Goal: Transaction & Acquisition: Purchase product/service

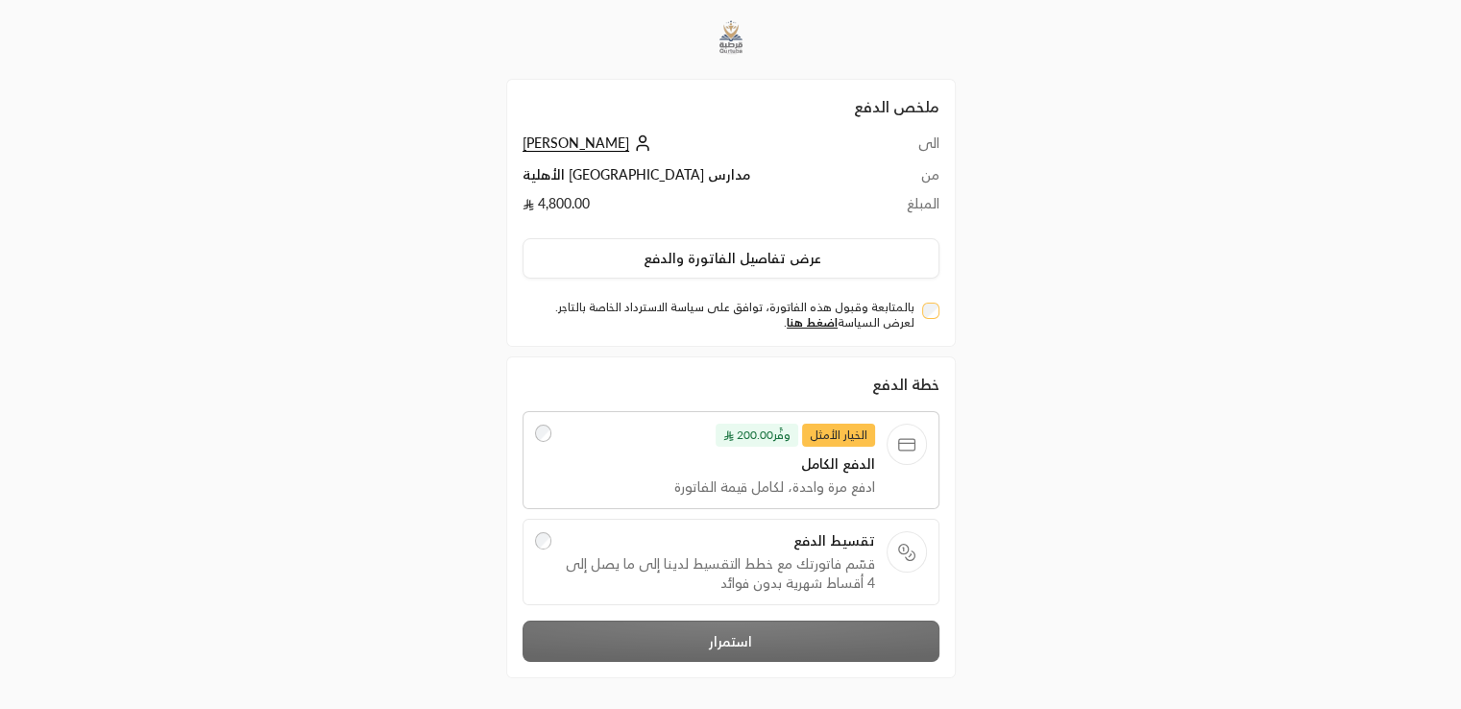
click at [0, 315] on div "ملخص الدفع الى Rashad ali من مدارس [GEOGRAPHIC_DATA] الأهلية المبلغ 4,800.00 عر…" at bounding box center [730, 394] width 1461 height 789
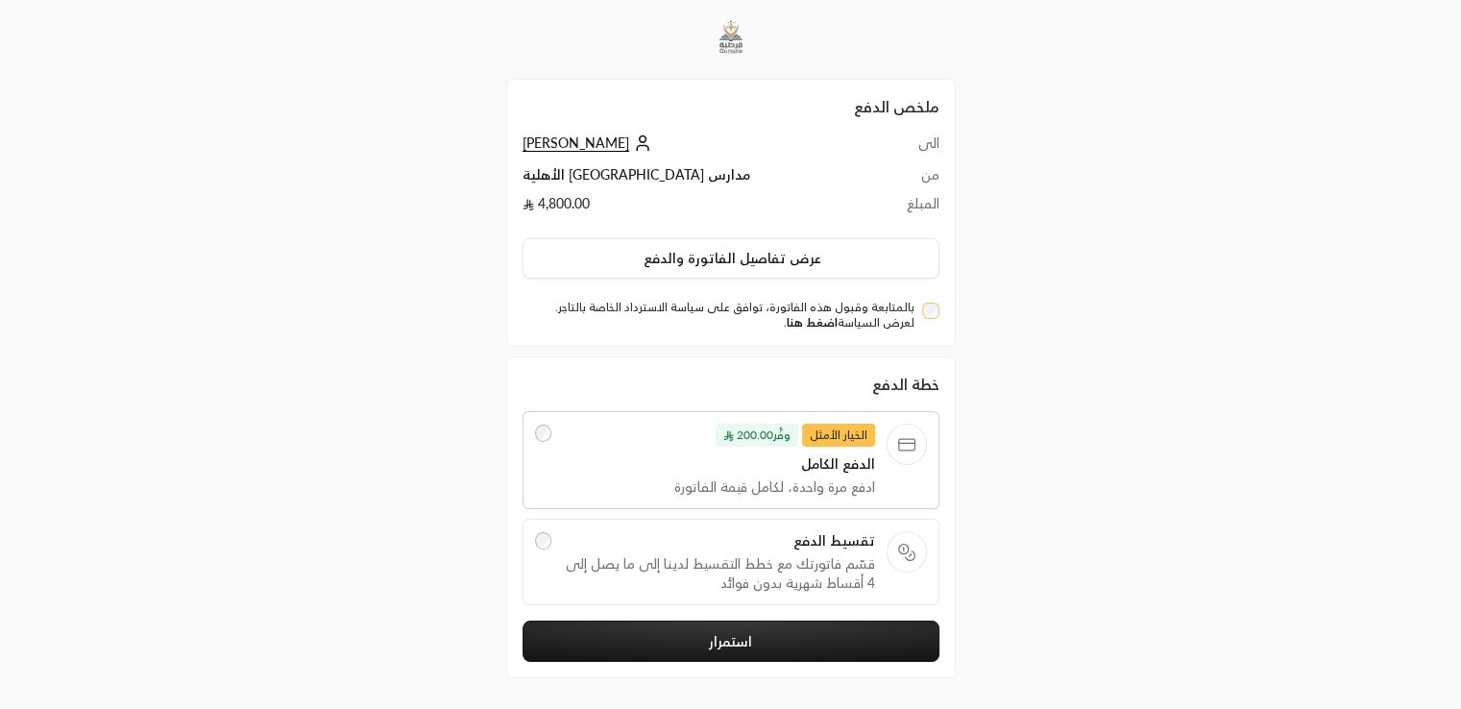
click at [813, 328] on link "اضغط هنا" at bounding box center [812, 322] width 51 height 14
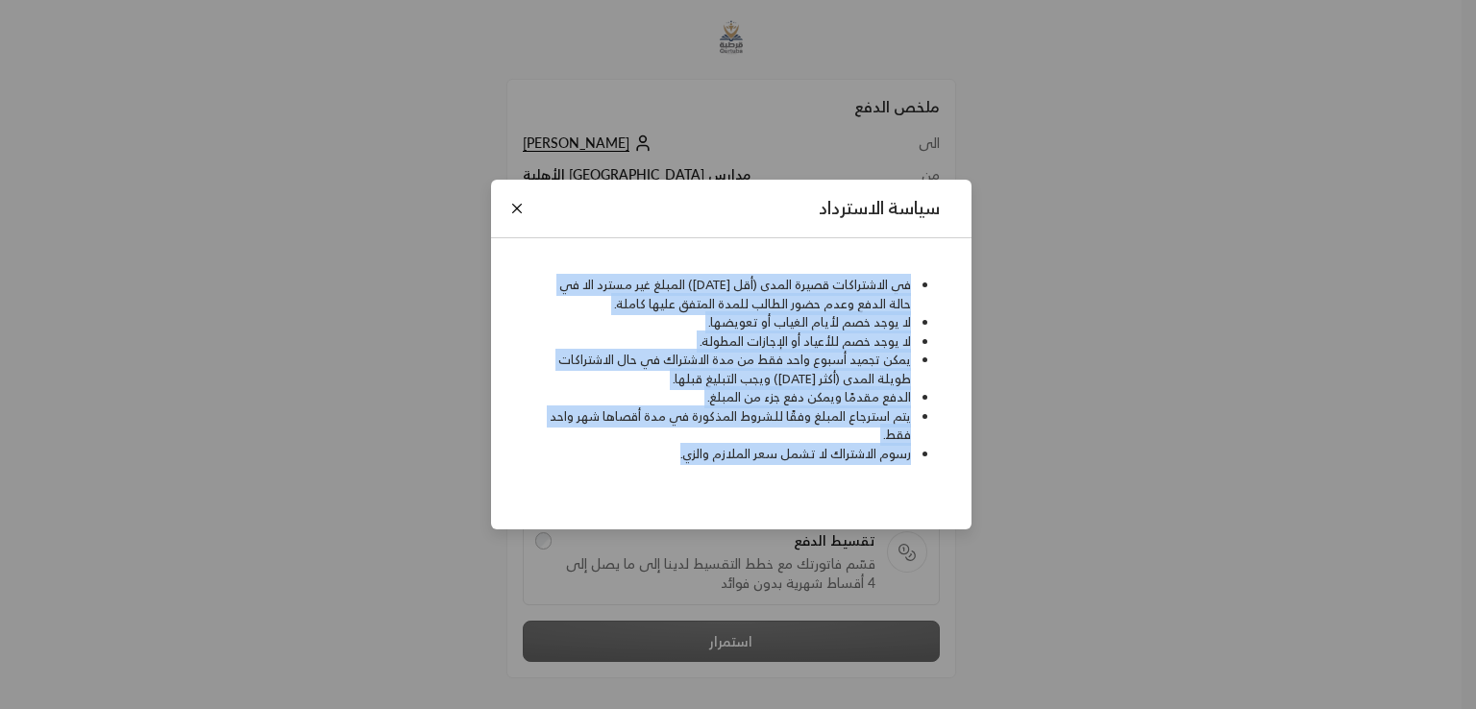
drag, startPoint x: 921, startPoint y: 286, endPoint x: 669, endPoint y: 459, distance: 306.2
click at [669, 459] on ul "في الاشتراكات قصيرة المدى (أقل من شهر) المبلغ غير مسترد الا في حالة الدفع وعدم …" at bounding box center [730, 369] width 437 height 187
click at [794, 354] on li "يمكن تجميد أسبوع واحد فقط من مدة الاشتراك في حال الاشتراكات طويلة المدى (أكثر م…" at bounding box center [724, 369] width 374 height 37
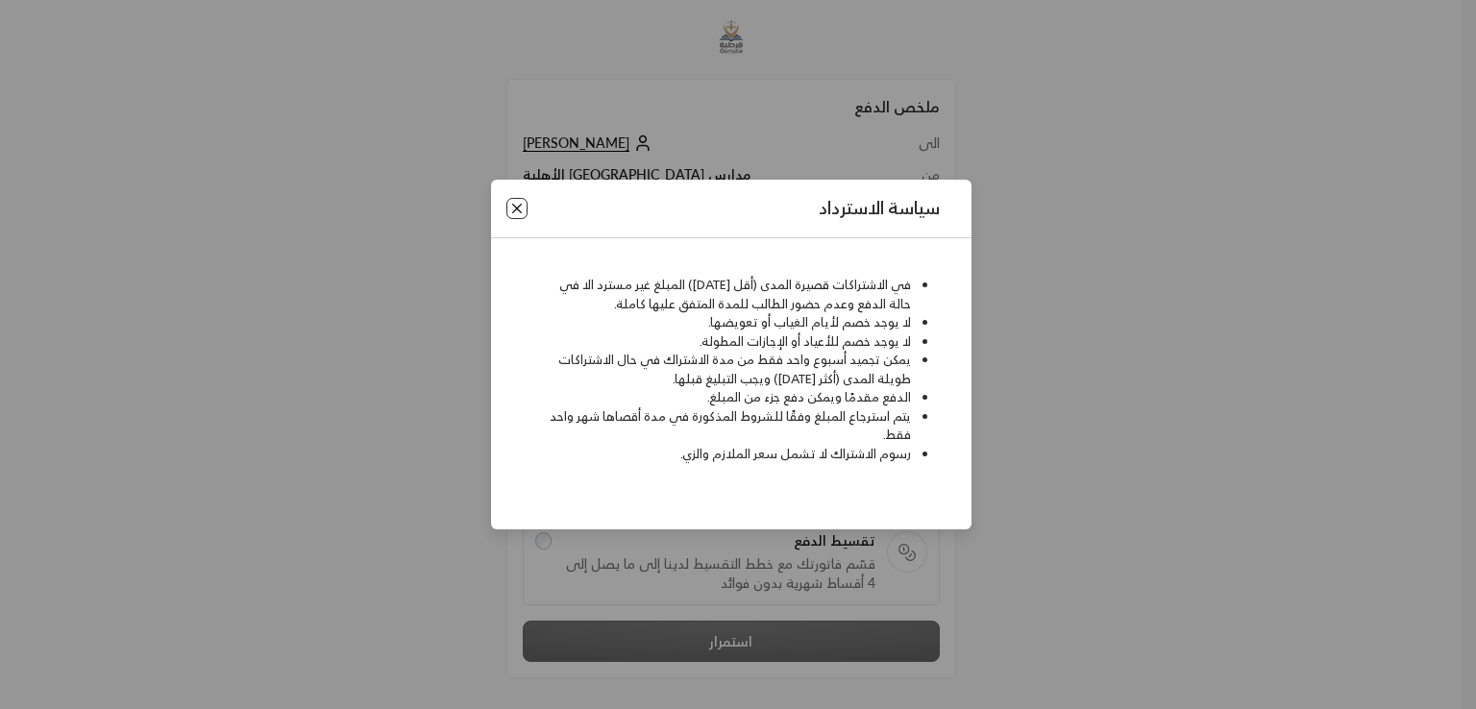
click at [513, 208] on button "Close" at bounding box center [516, 208] width 21 height 21
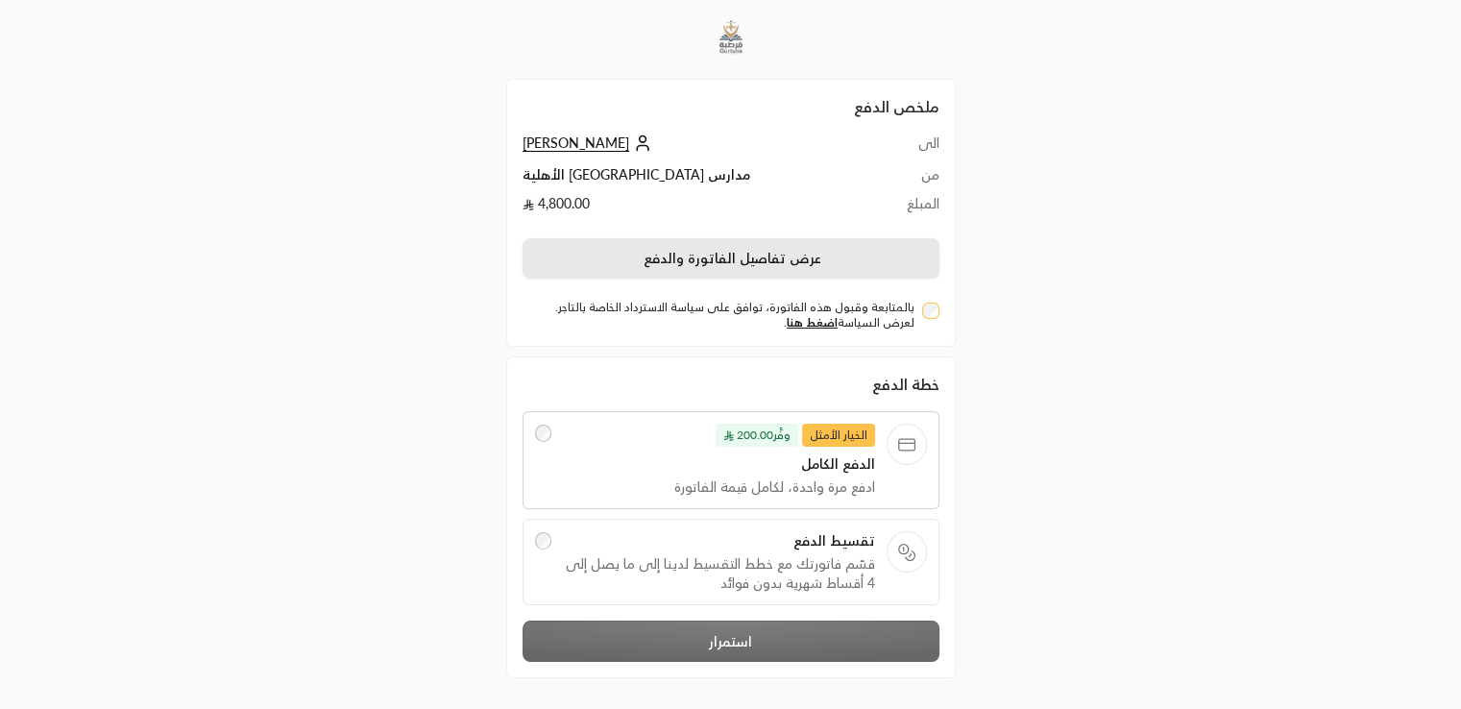
click at [816, 255] on button "عرض تفاصيل الفاتورة والدفع" at bounding box center [731, 258] width 417 height 40
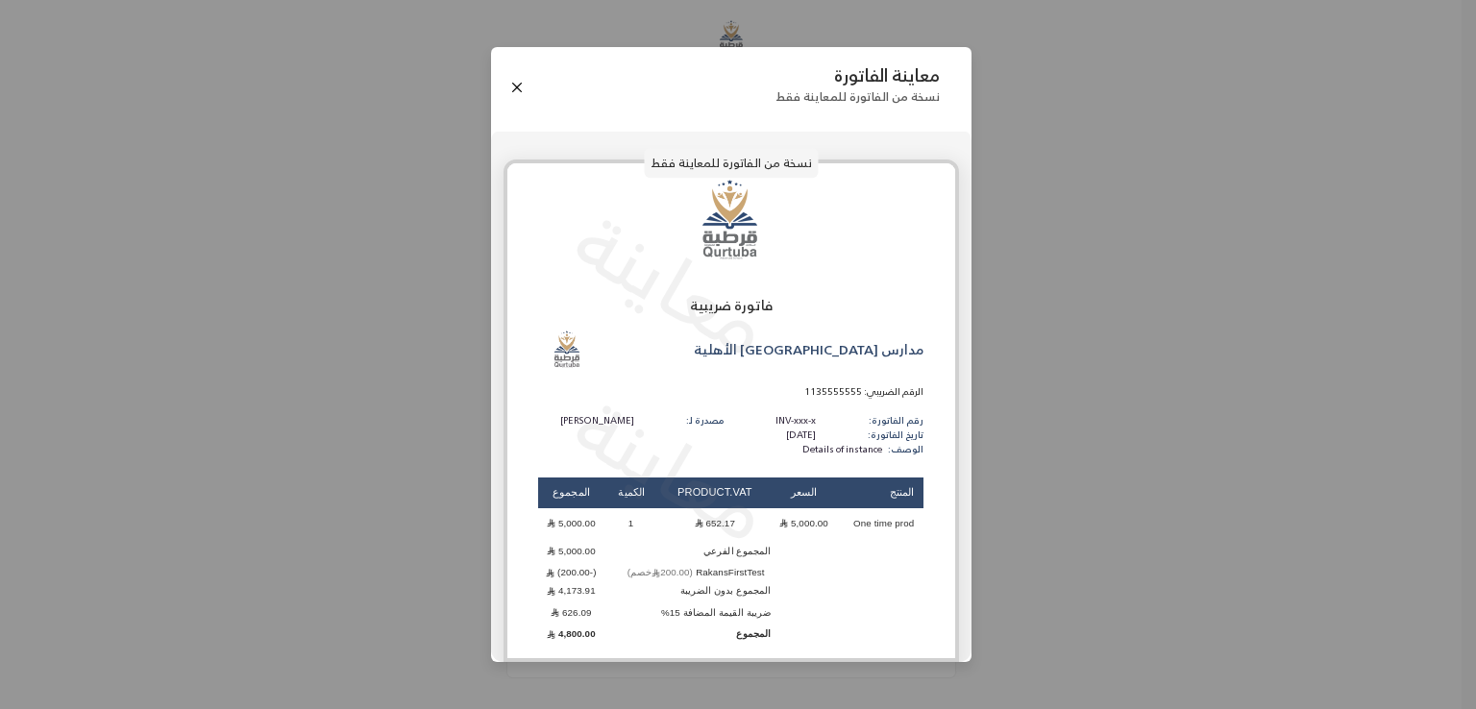
click at [692, 547] on p "معاينة" at bounding box center [672, 468] width 236 height 203
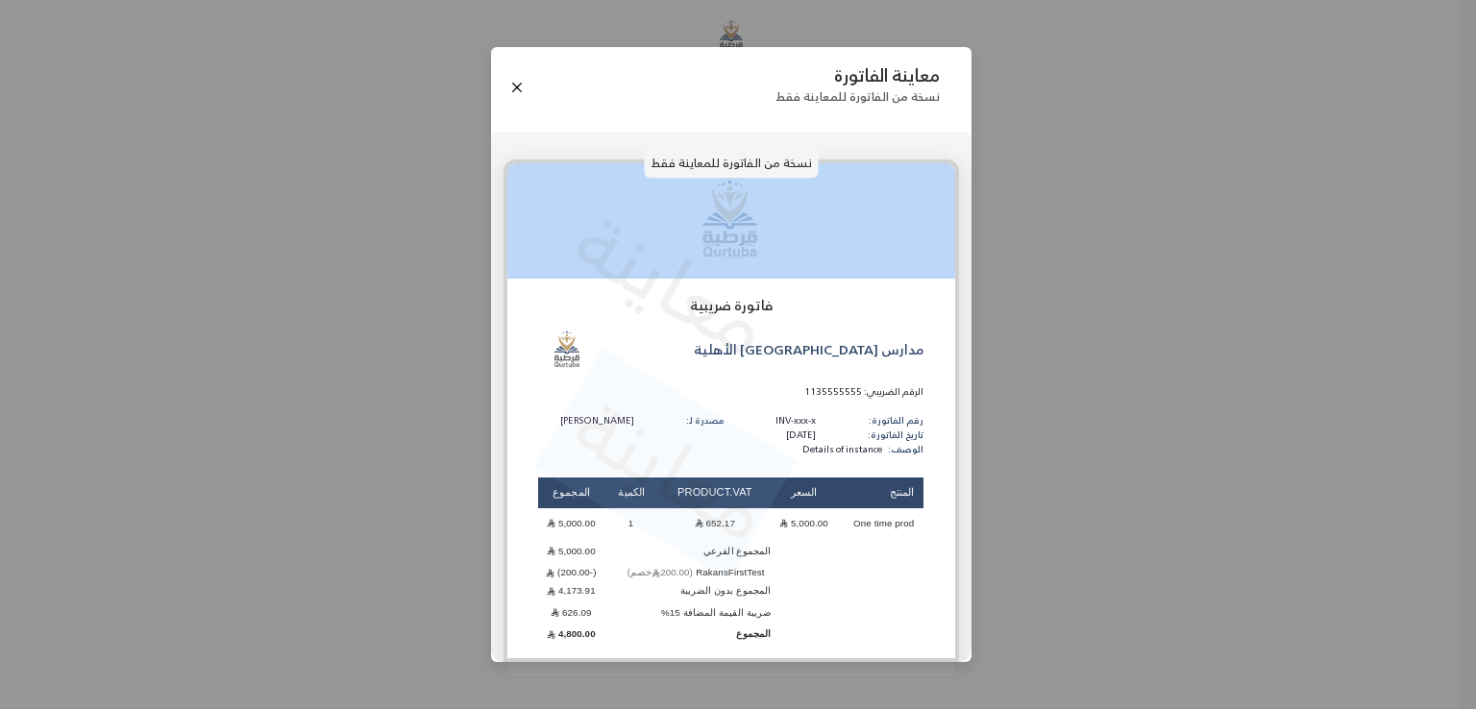
click at [692, 547] on p "معاينة" at bounding box center [672, 468] width 236 height 203
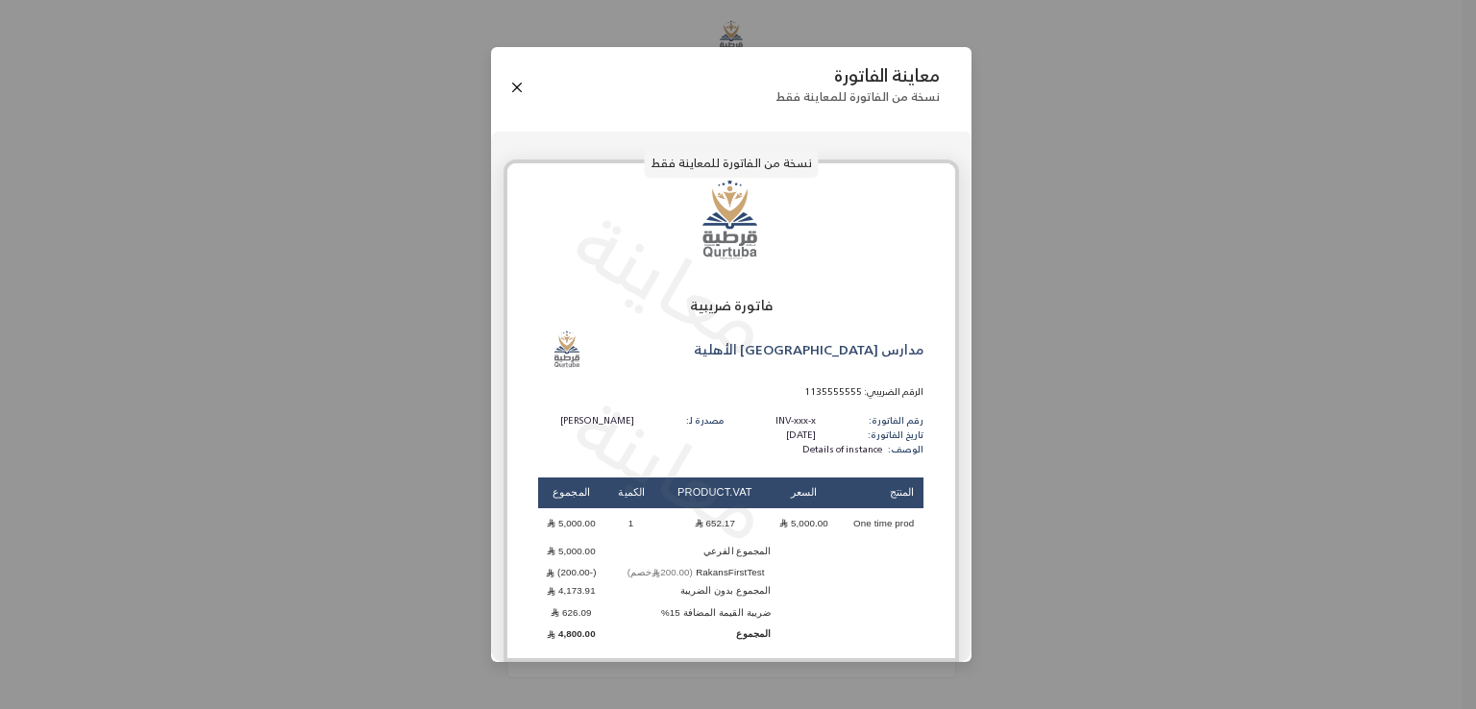
click at [815, 478] on th "السعر" at bounding box center [804, 494] width 66 height 32
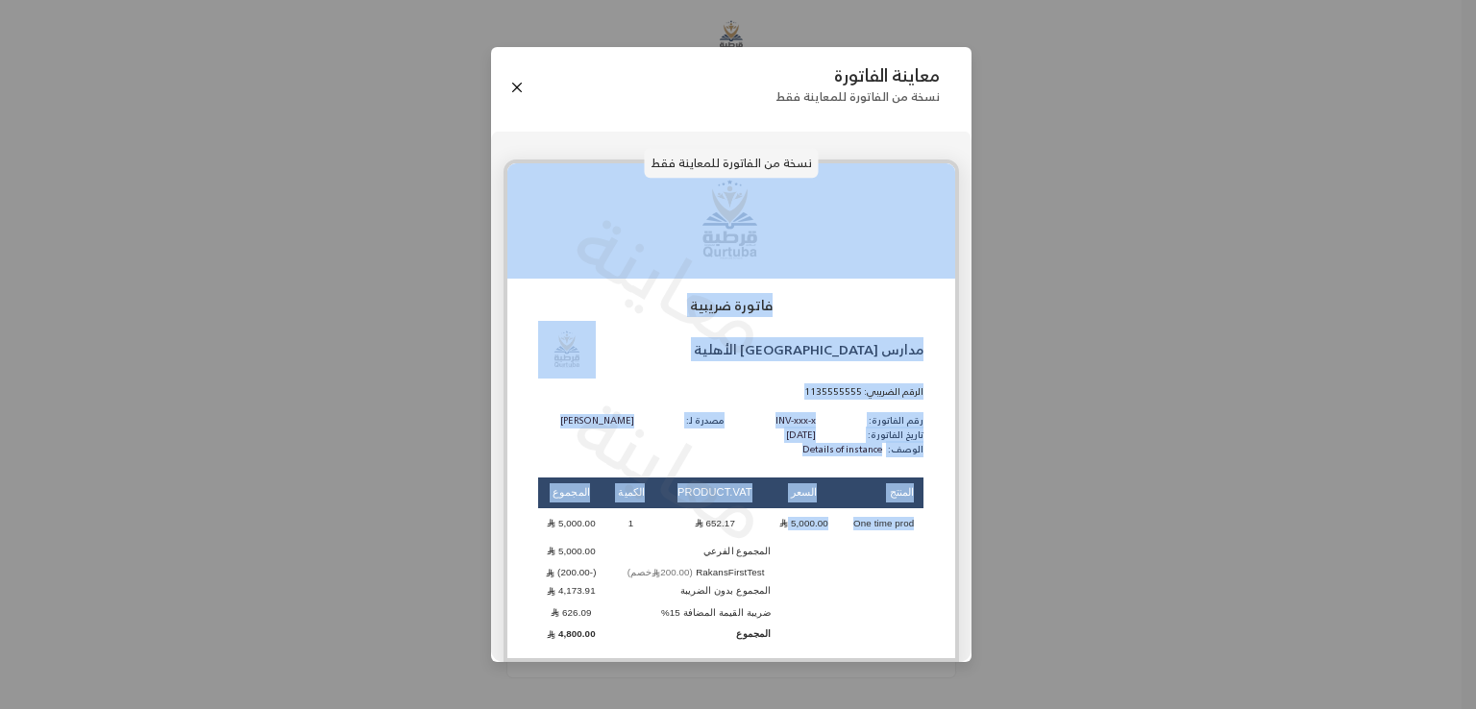
drag, startPoint x: 701, startPoint y: 507, endPoint x: 581, endPoint y: 430, distance: 142.6
click at [581, 430] on div "معاينة معاينة فاتورة ضريبية مدارس قرطبة الأهلية الرقم الضريبي: 1135555555 رقم ا…" at bounding box center [730, 410] width 455 height 503
click at [580, 425] on p "معاينة" at bounding box center [672, 468] width 236 height 203
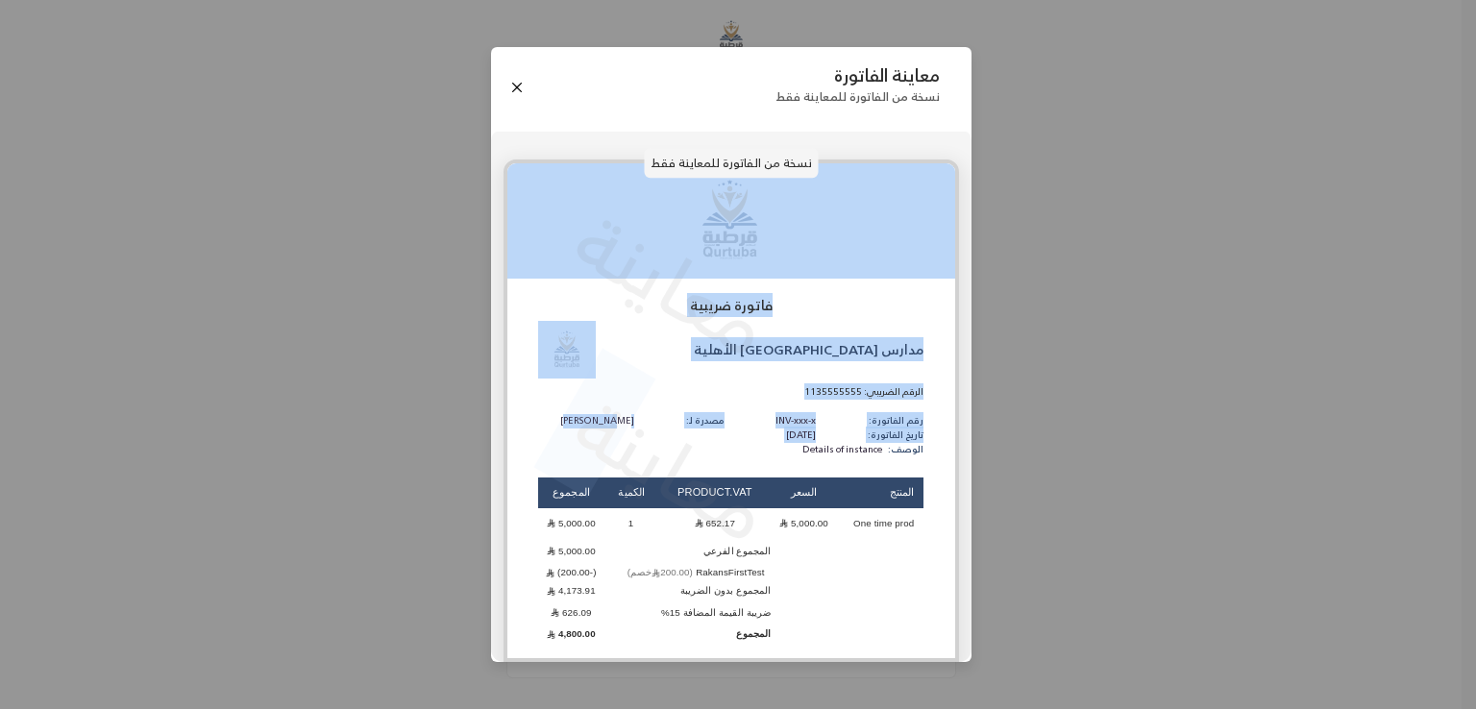
drag, startPoint x: 576, startPoint y: 420, endPoint x: 608, endPoint y: 432, distance: 34.1
click at [608, 432] on div "معاينة معاينة فاتورة ضريبية مدارس قرطبة الأهلية الرقم الضريبي: 1135555555 رقم ا…" at bounding box center [730, 410] width 455 height 503
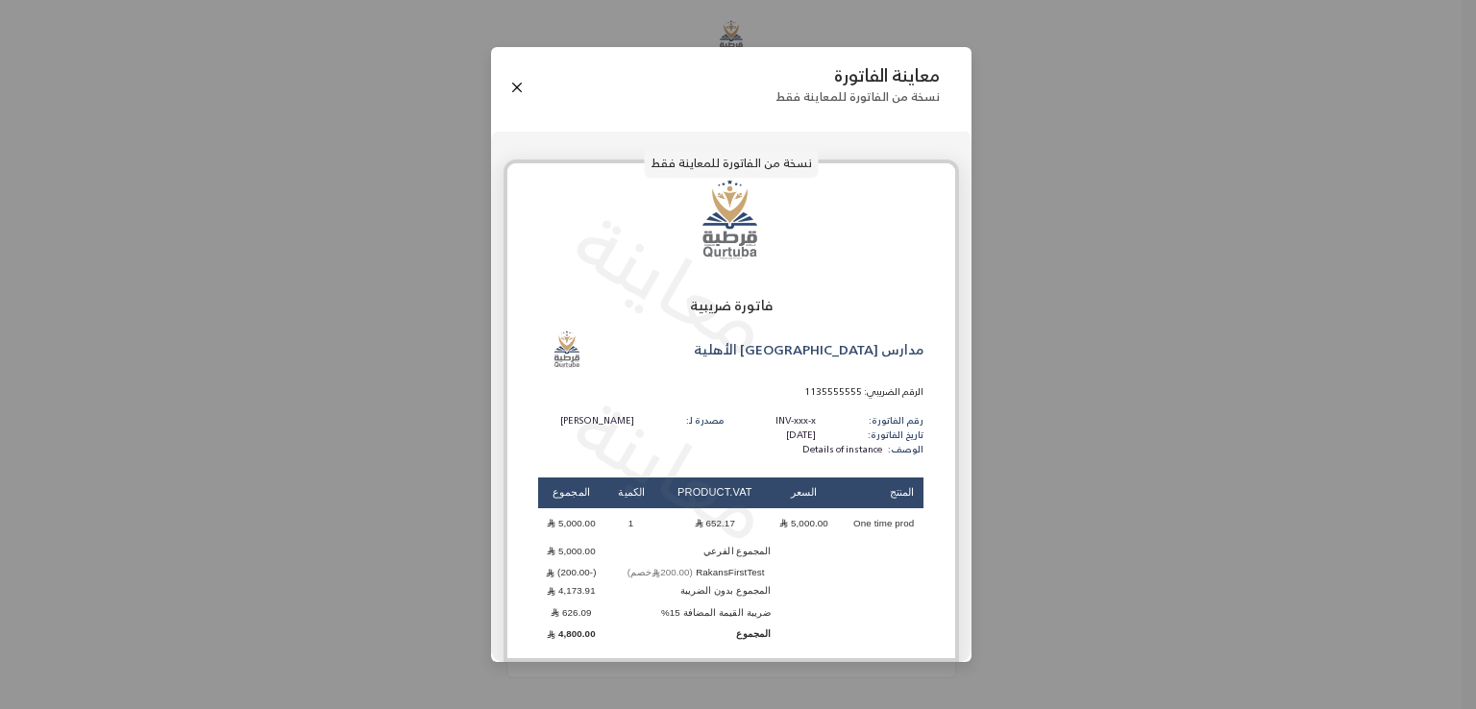
click at [780, 519] on icon "Products" at bounding box center [783, 523] width 9 height 9
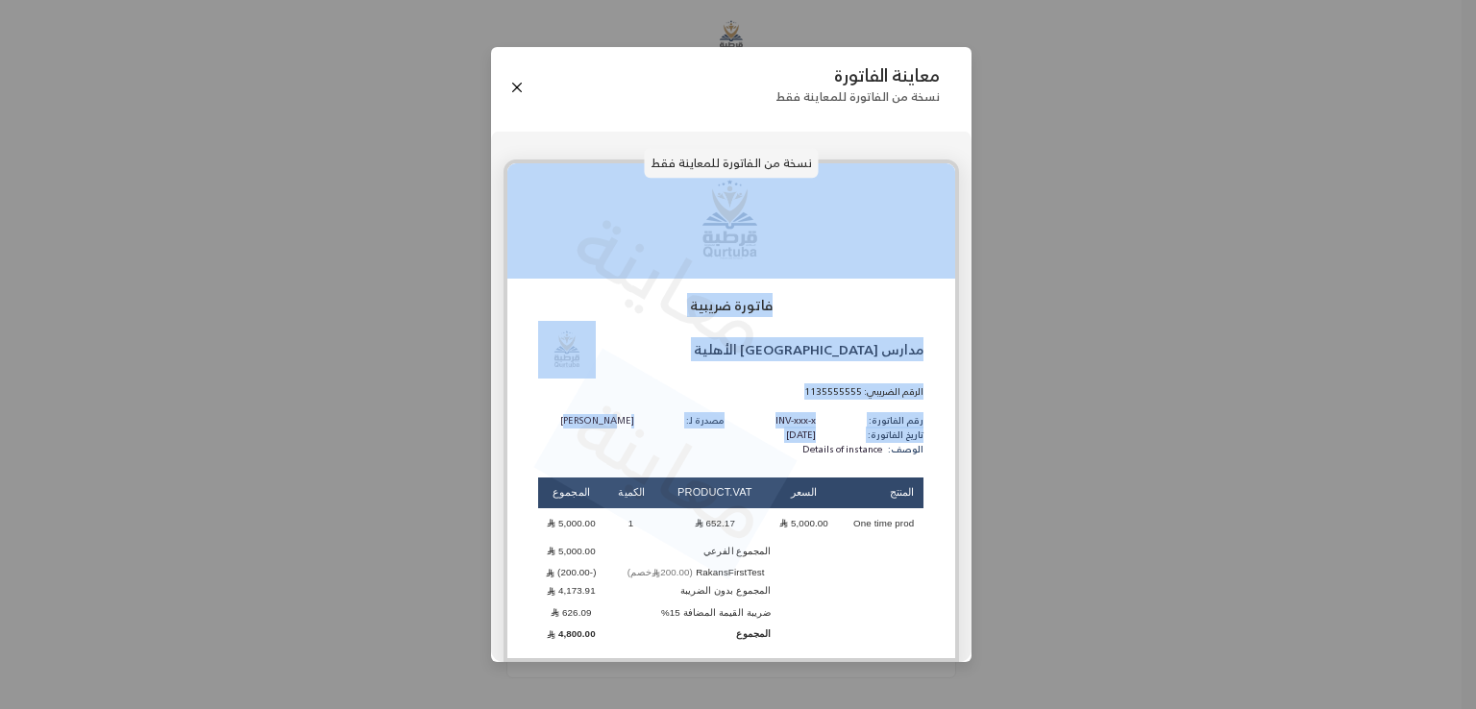
drag, startPoint x: 735, startPoint y: 527, endPoint x: 572, endPoint y: 381, distance: 219.1
click at [572, 381] on div "معاينة معاينة فاتورة ضريبية مدارس قرطبة الأهلية الرقم الضريبي: 1135555555 رقم ا…" at bounding box center [730, 410] width 455 height 503
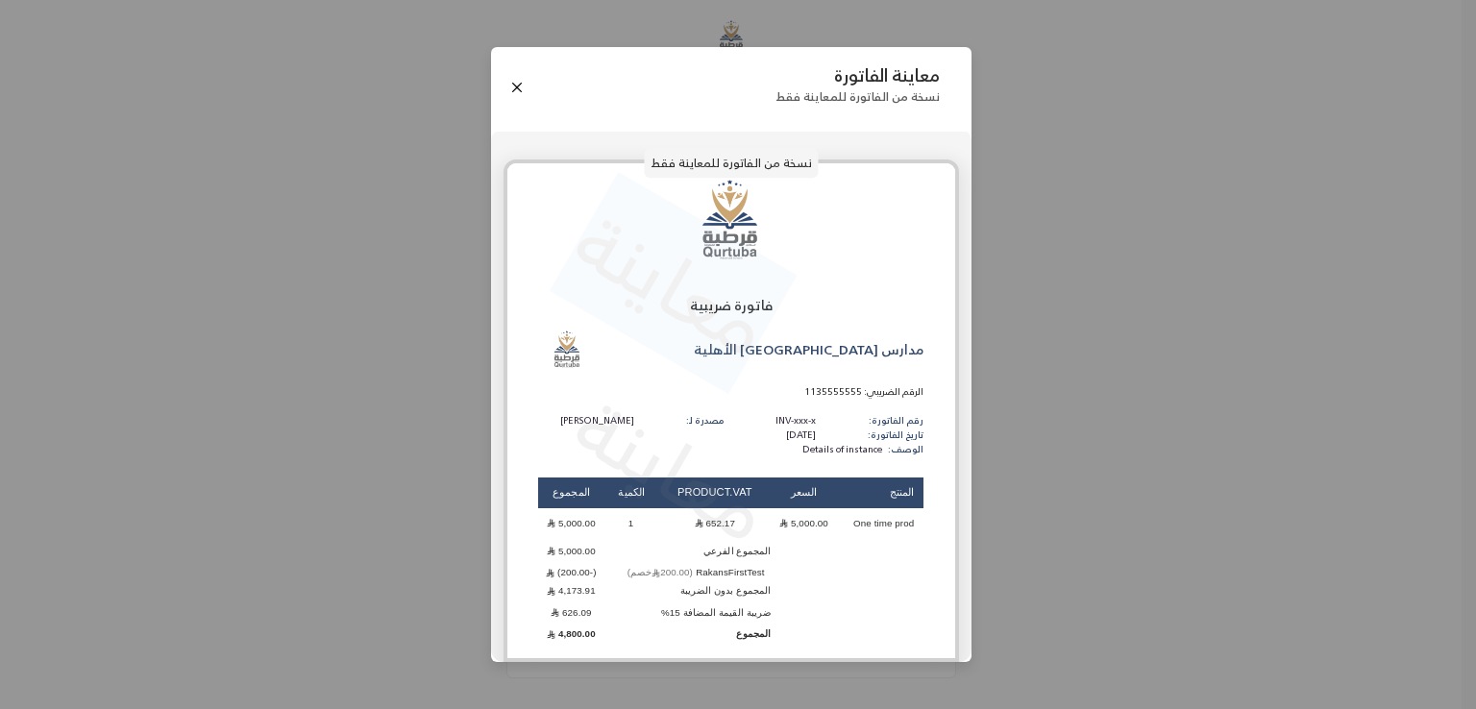
drag, startPoint x: 748, startPoint y: 345, endPoint x: 588, endPoint y: 239, distance: 191.3
click at [588, 239] on p "معاينة" at bounding box center [672, 284] width 236 height 203
click at [521, 87] on button "Close" at bounding box center [516, 87] width 21 height 21
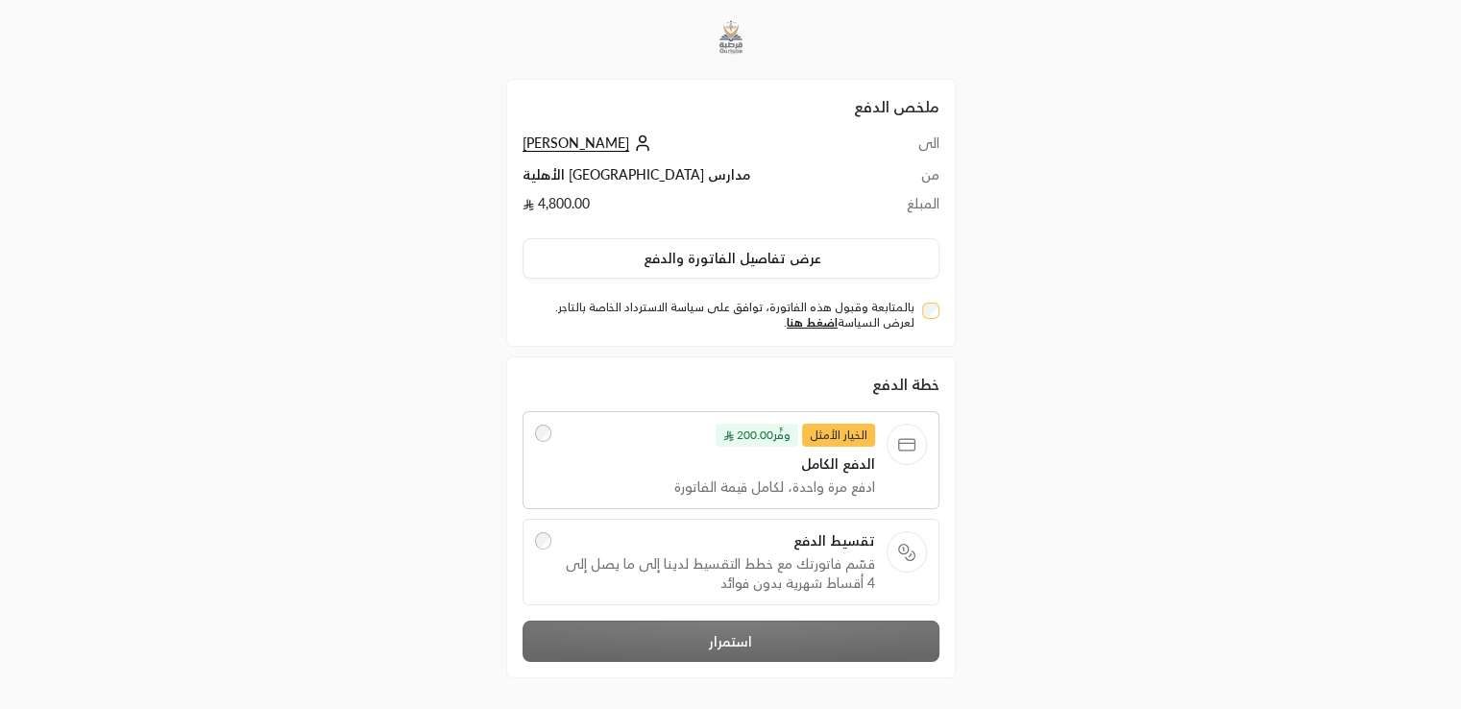
click at [892, 558] on div at bounding box center [907, 551] width 40 height 41
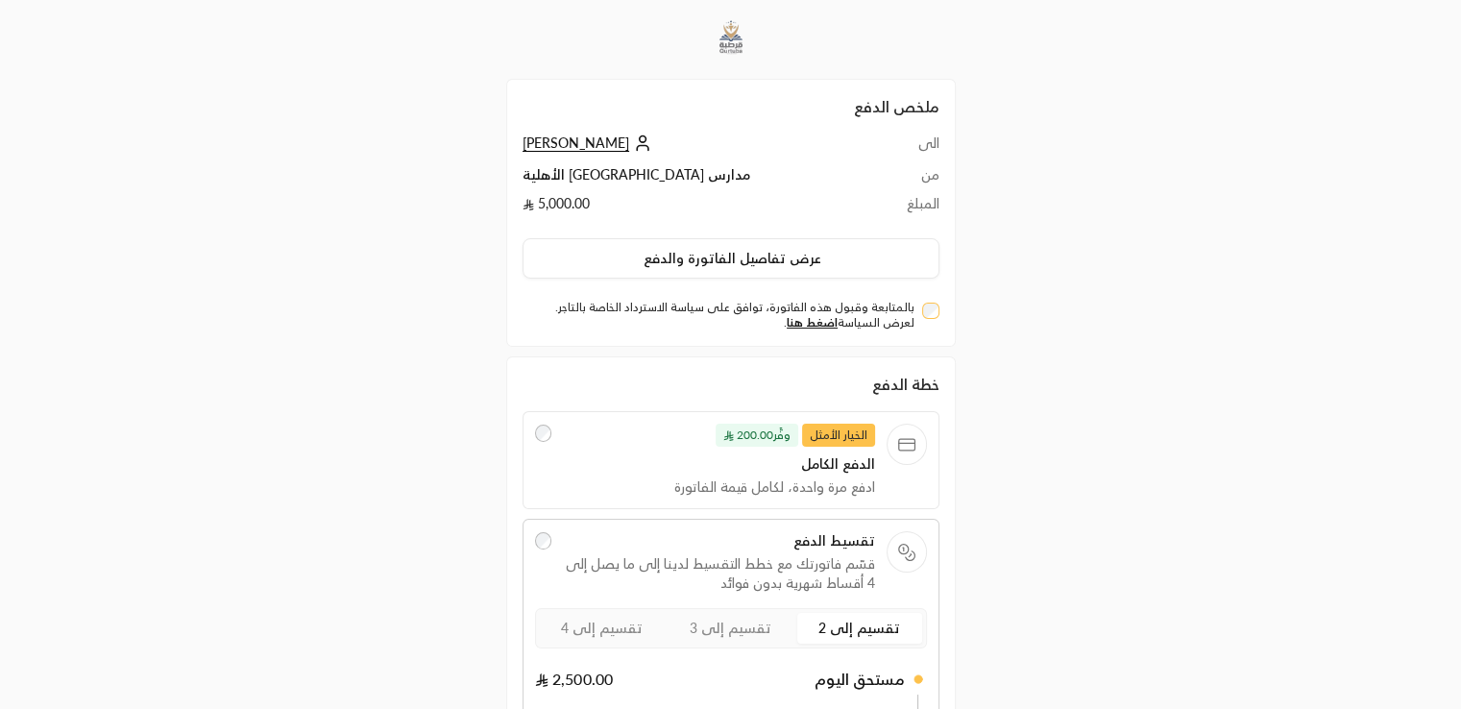
click at [810, 433] on span "الخيار الأمثل" at bounding box center [838, 435] width 73 height 23
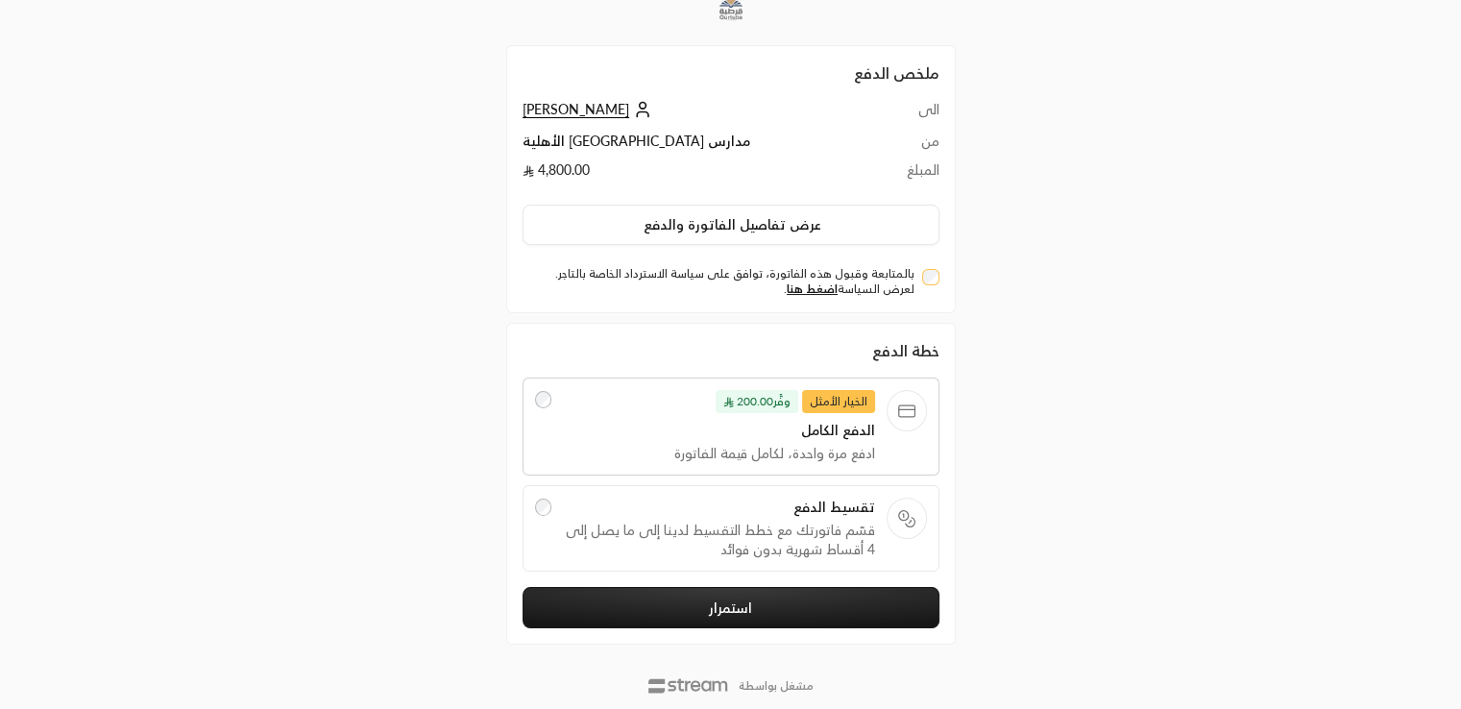
scroll to position [57, 0]
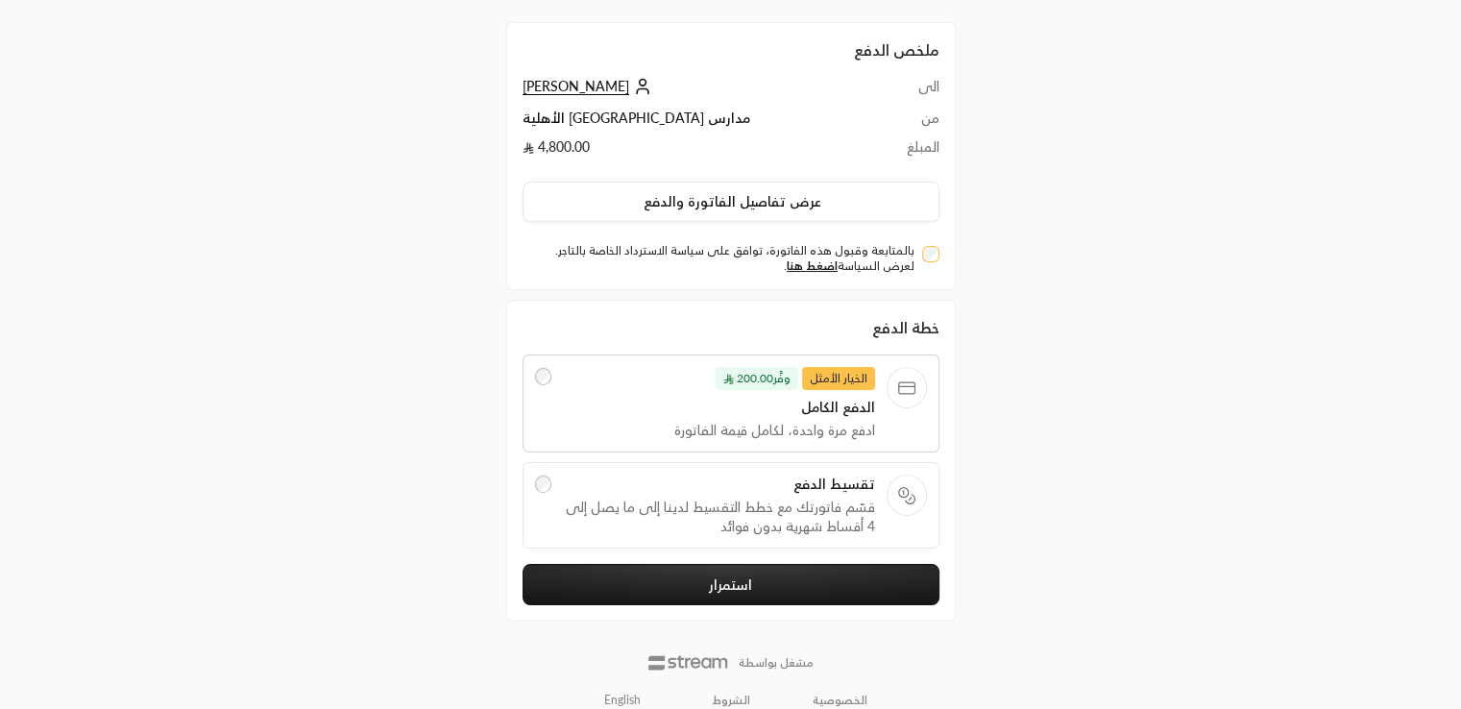
click at [879, 598] on button "استمرار" at bounding box center [731, 584] width 417 height 41
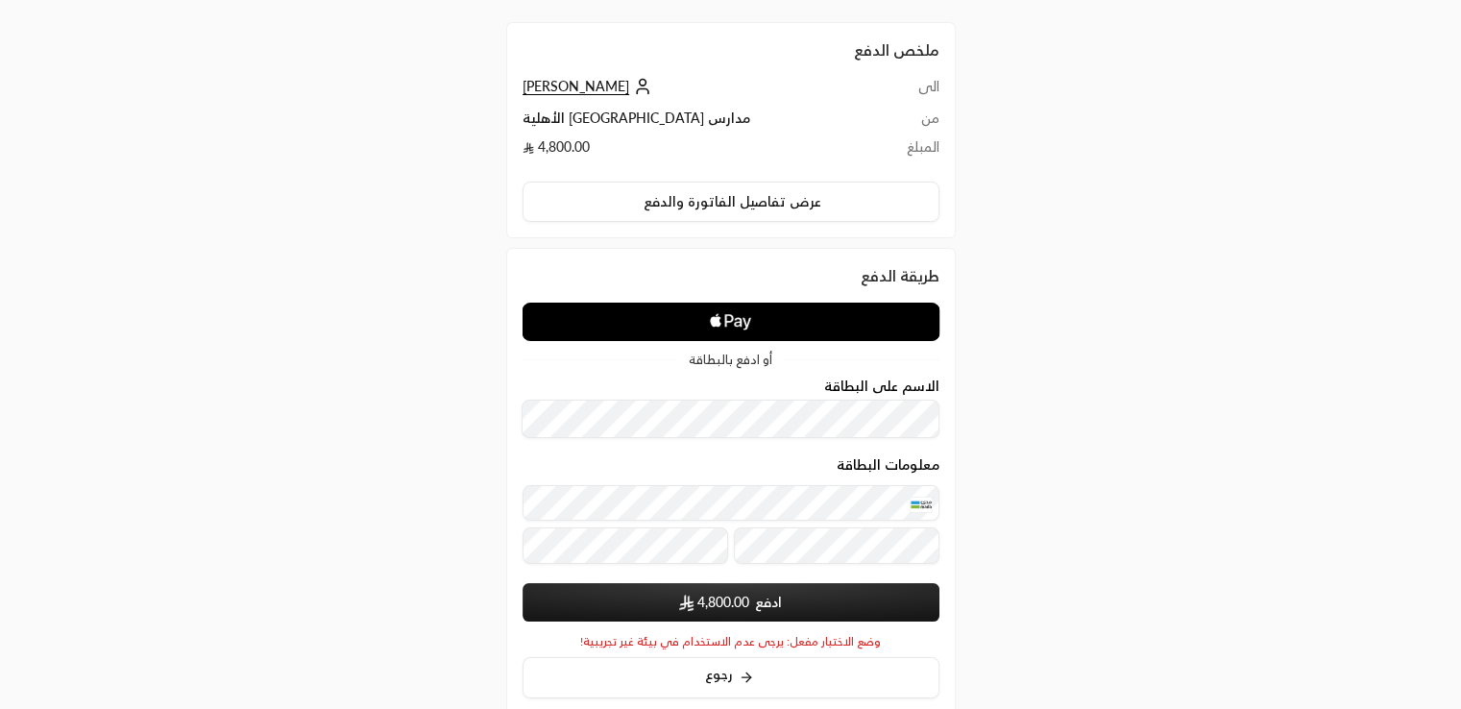
click at [738, 612] on button "ادفع 4,800.00" at bounding box center [731, 602] width 417 height 38
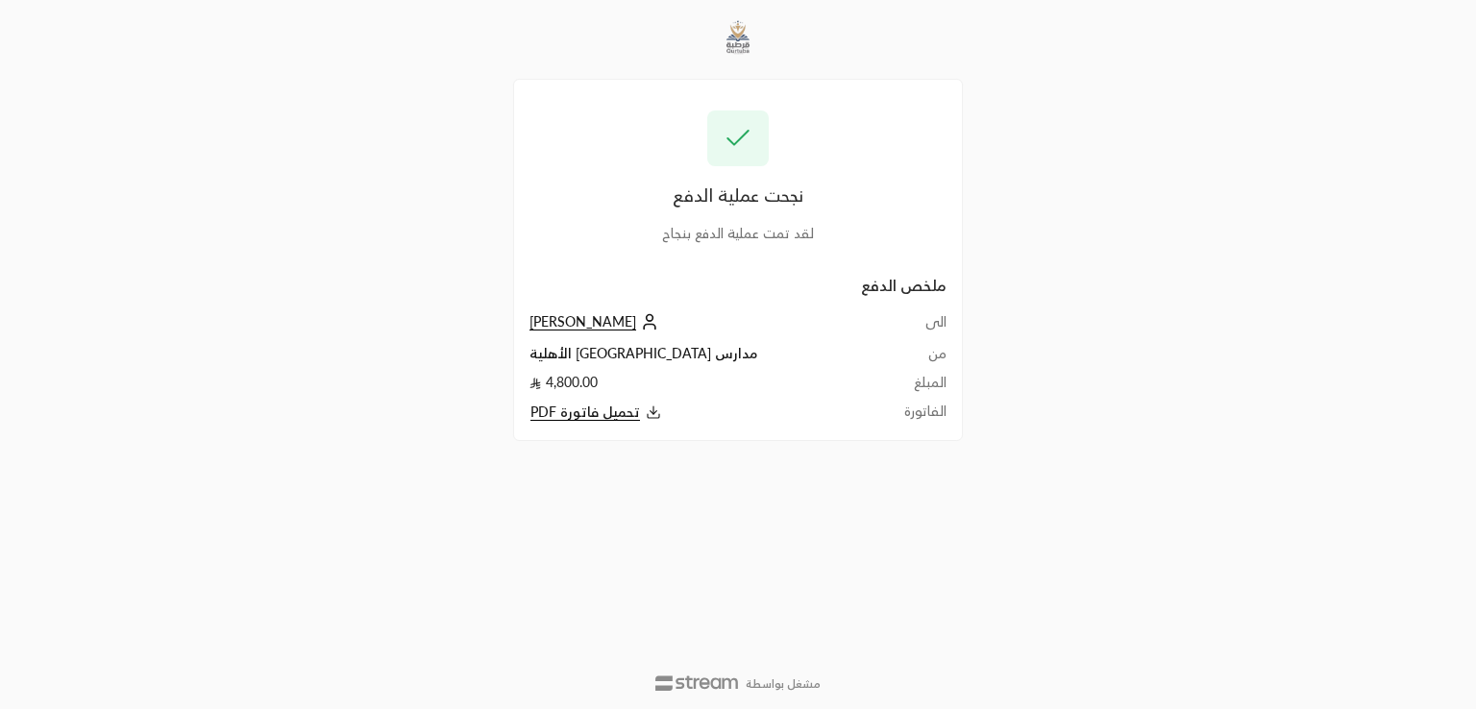
click at [590, 420] on span "تحميل فاتورة PDF" at bounding box center [585, 412] width 110 height 17
click at [563, 330] on span "[PERSON_NAME]" at bounding box center [582, 321] width 107 height 17
click at [1297, 324] on div "نجحت عملية الدفع لقد تمت عملية الدفع بنجاح ملخص الدفع الى Rashad ali من مدارس ق…" at bounding box center [738, 354] width 1476 height 709
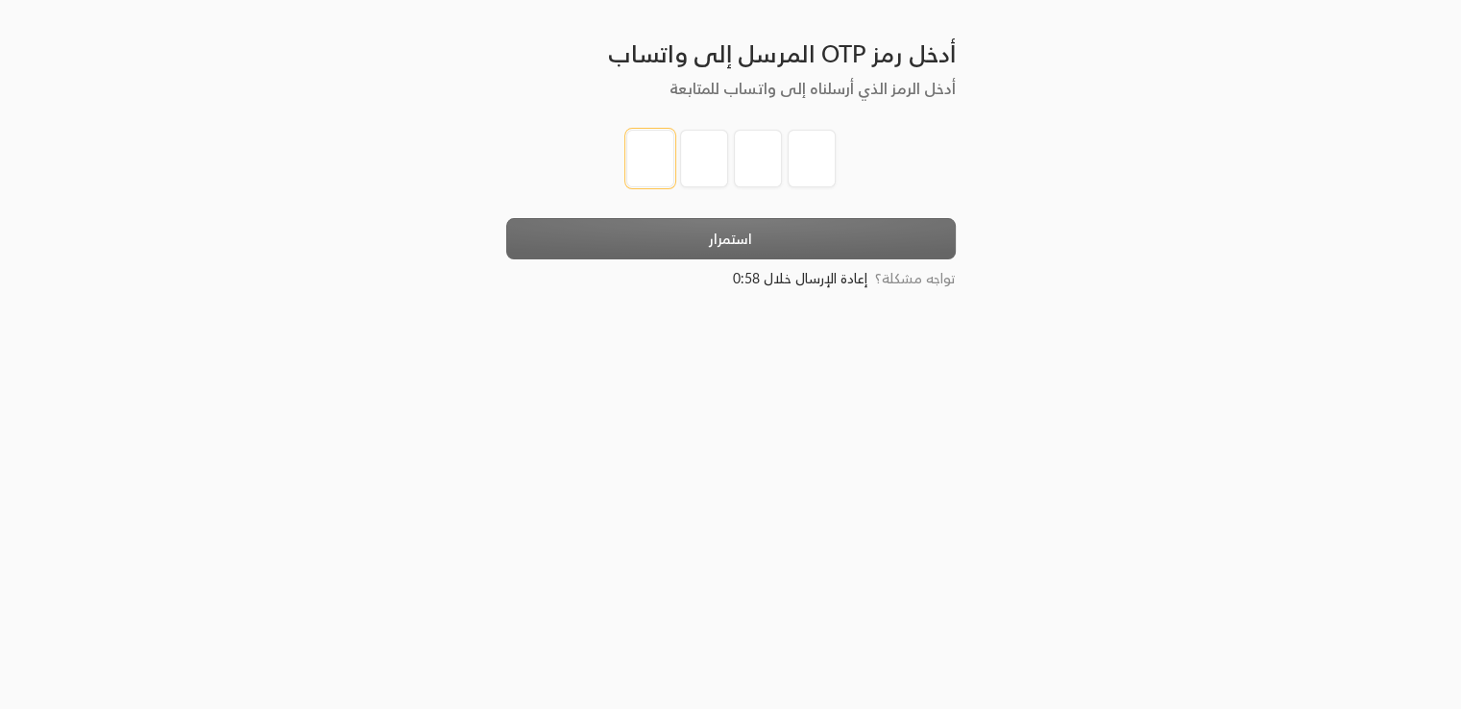
click at [646, 166] on input "tel" at bounding box center [650, 159] width 48 height 58
type input "1"
type input "3"
type input "2"
type input "3"
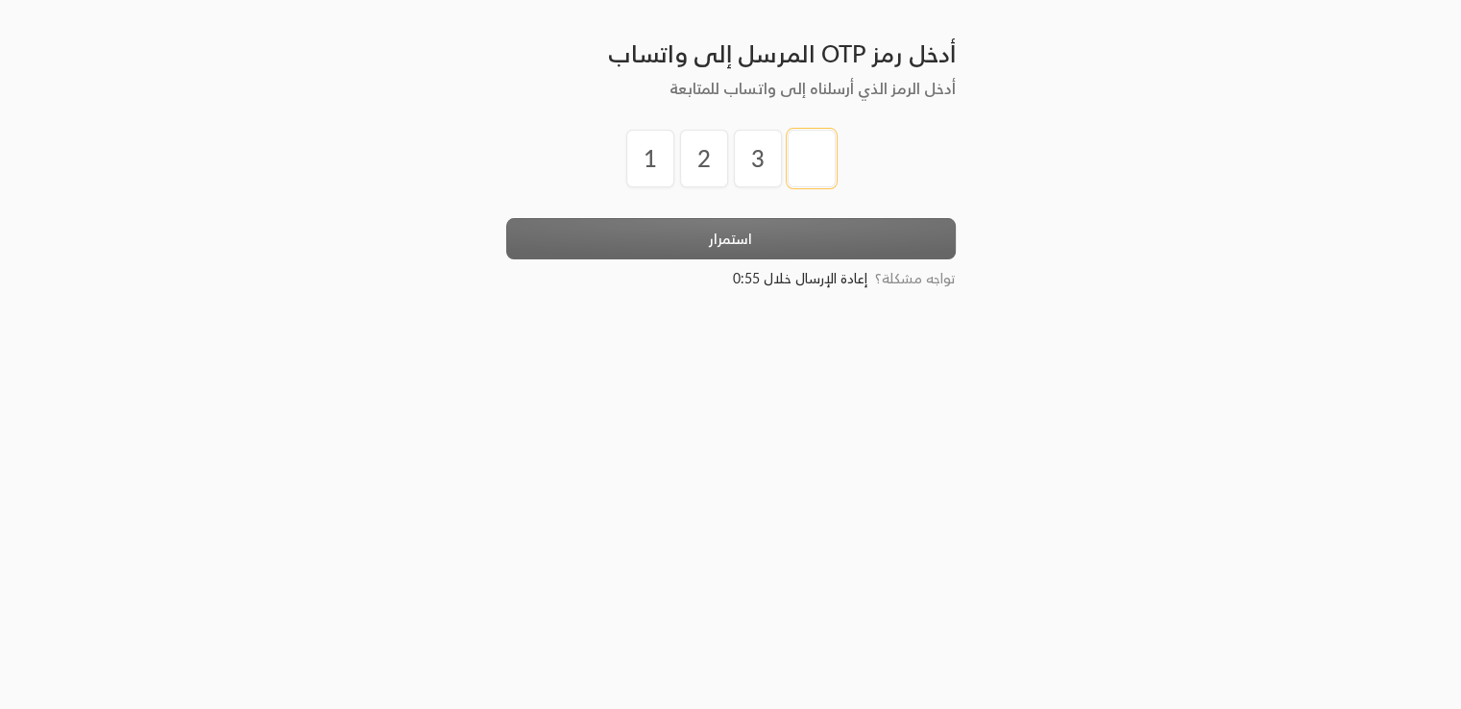
type input "4"
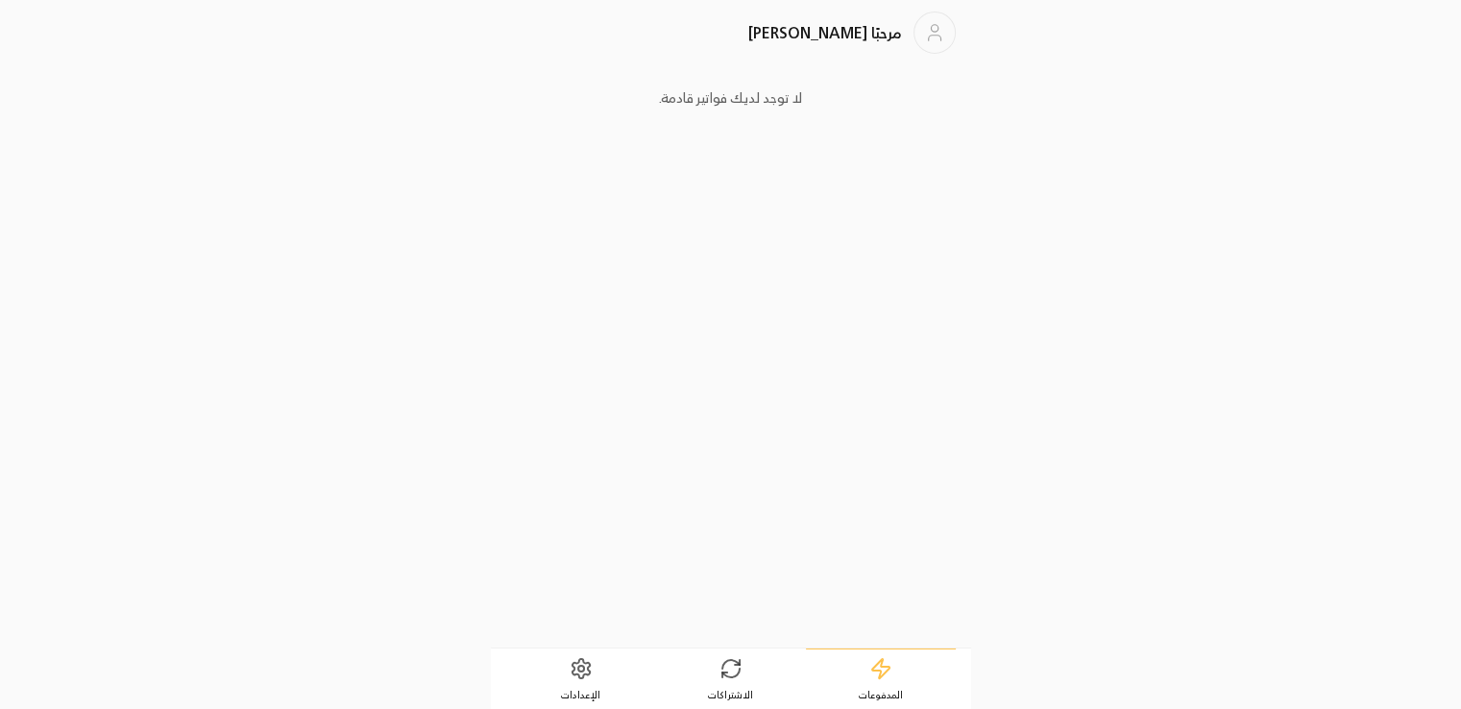
click at [742, 650] on link "الاشتراكات" at bounding box center [731, 680] width 150 height 60
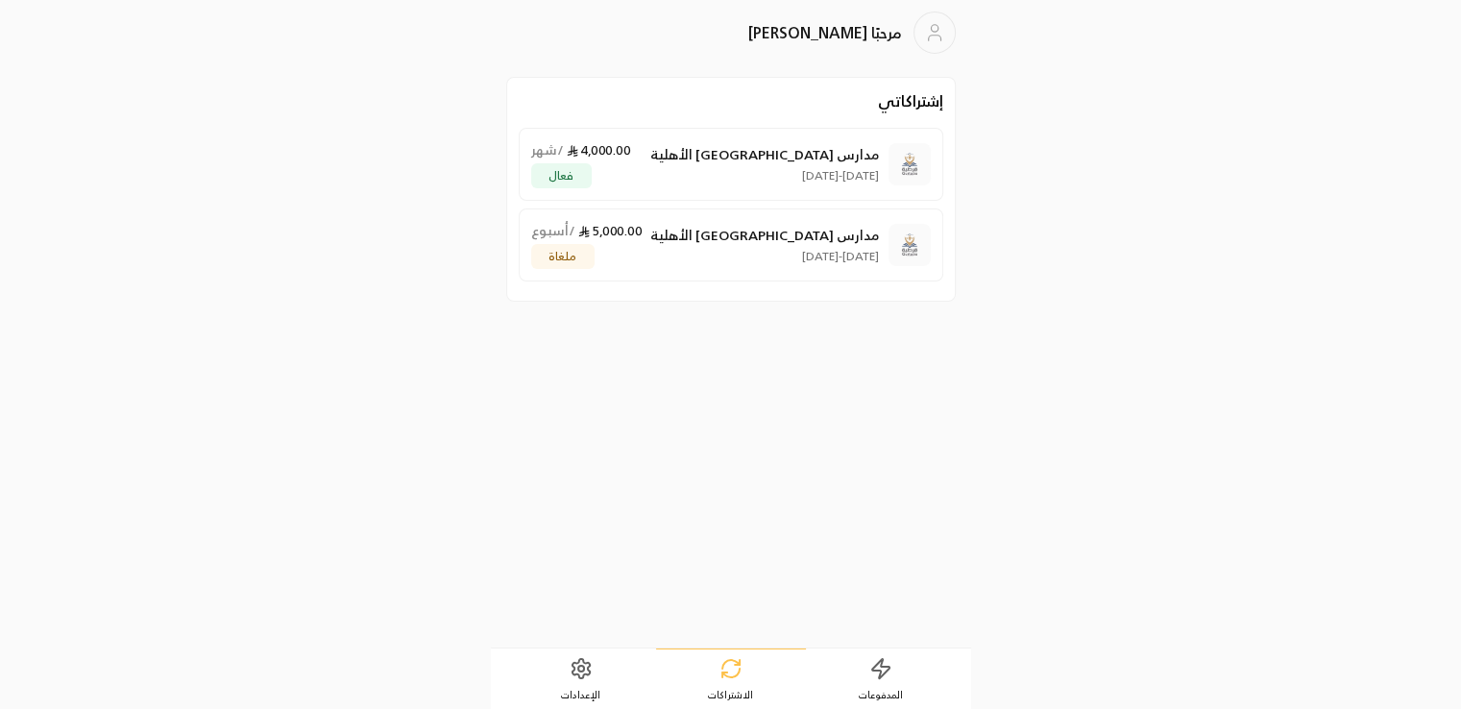
click at [564, 665] on link "الإعدادات" at bounding box center [581, 680] width 150 height 60
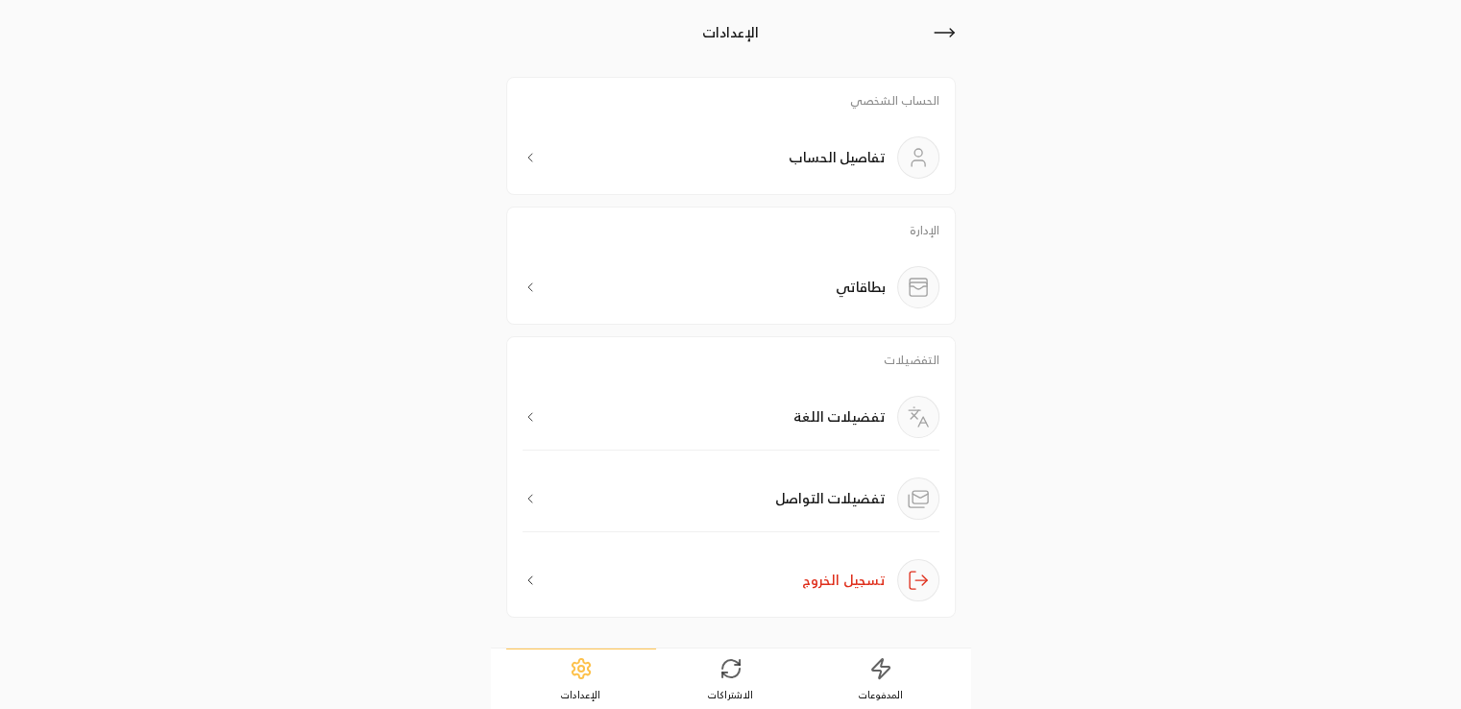
click at [527, 159] on icon at bounding box center [530, 157] width 15 height 15
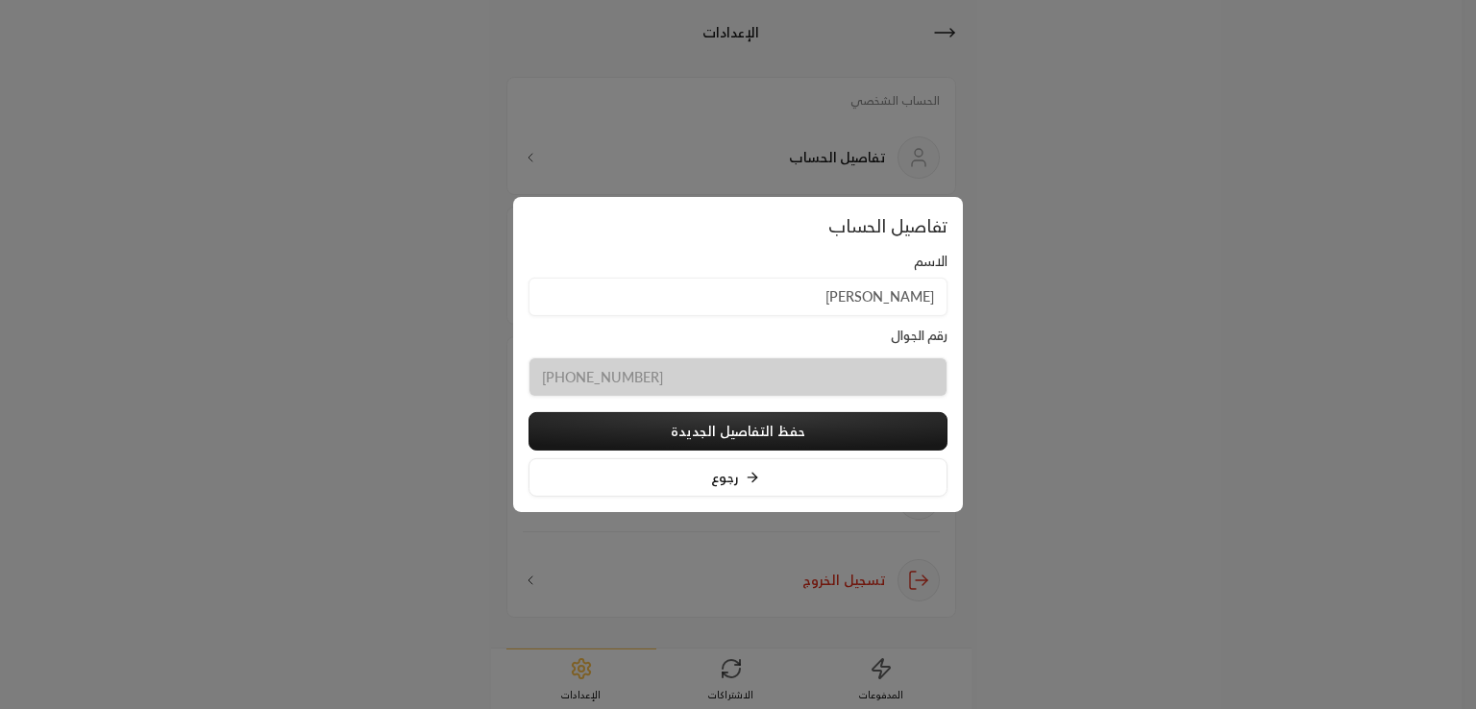
click at [683, 315] on input "[PERSON_NAME]" at bounding box center [737, 296] width 419 height 39
click at [1163, 311] on div at bounding box center [738, 354] width 1476 height 709
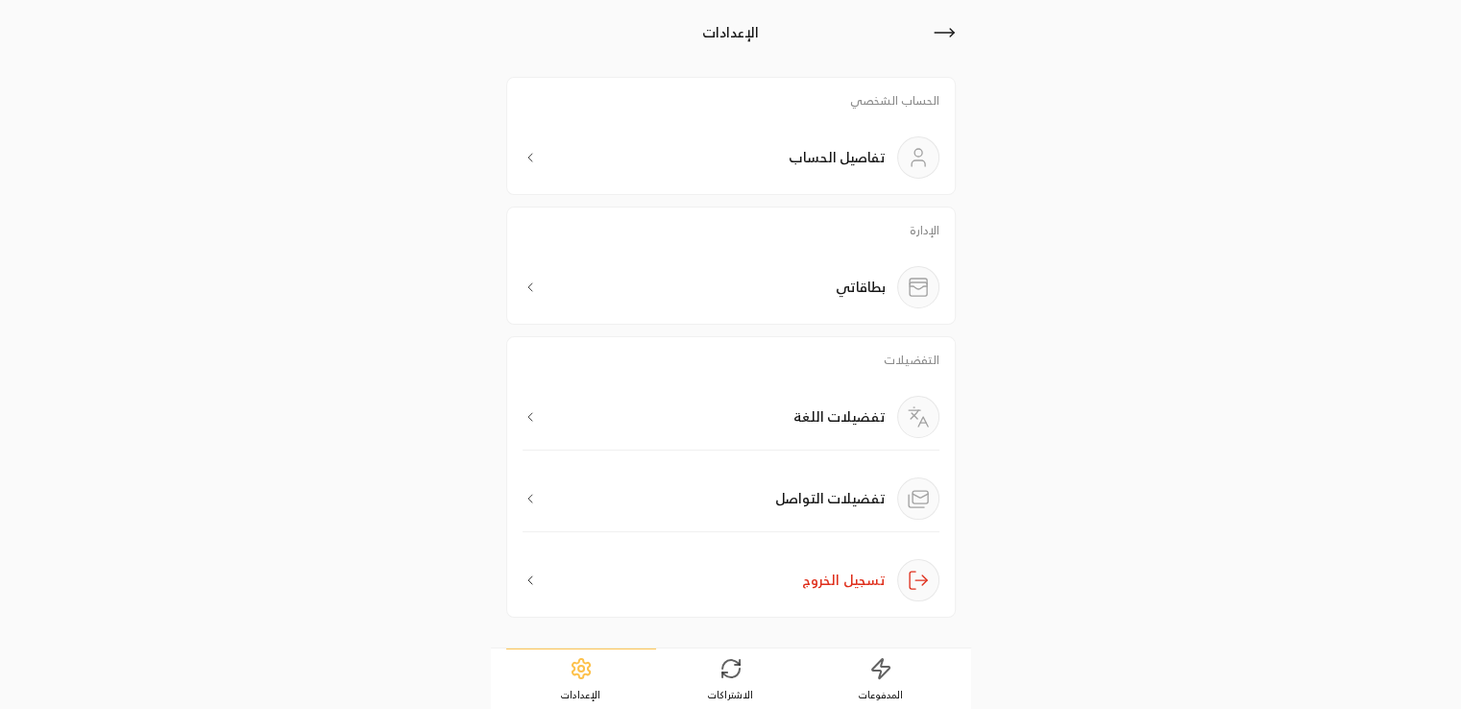
click at [834, 289] on div "بطاقاتي" at bounding box center [731, 287] width 417 height 42
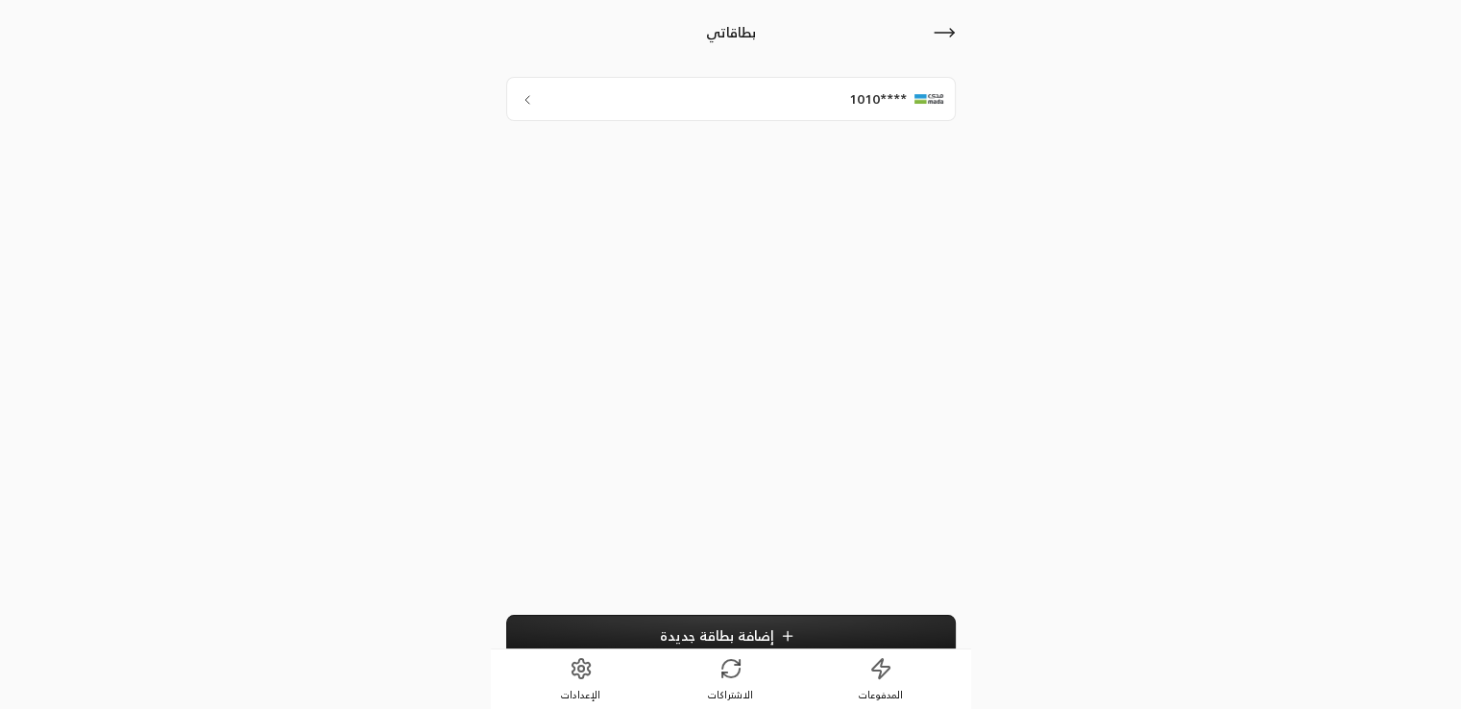
click at [796, 101] on div "****1010" at bounding box center [731, 99] width 450 height 44
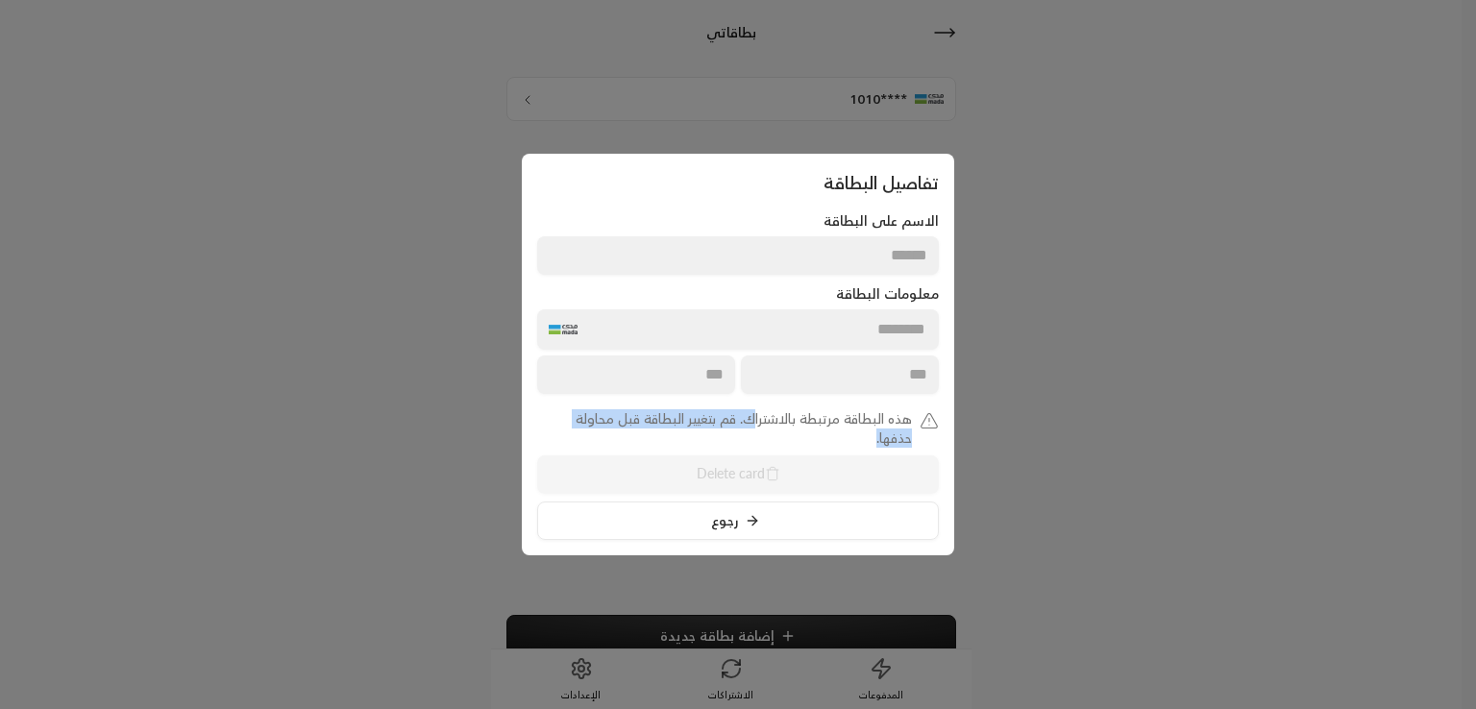
drag, startPoint x: 681, startPoint y: 425, endPoint x: 594, endPoint y: 430, distance: 87.6
click at [594, 430] on span "هذه البطاقة مرتبطة بالاشتراك. قم بتغيير البطاقة قبل محاولة حذفها." at bounding box center [724, 428] width 375 height 38
click at [1091, 383] on div at bounding box center [738, 354] width 1476 height 709
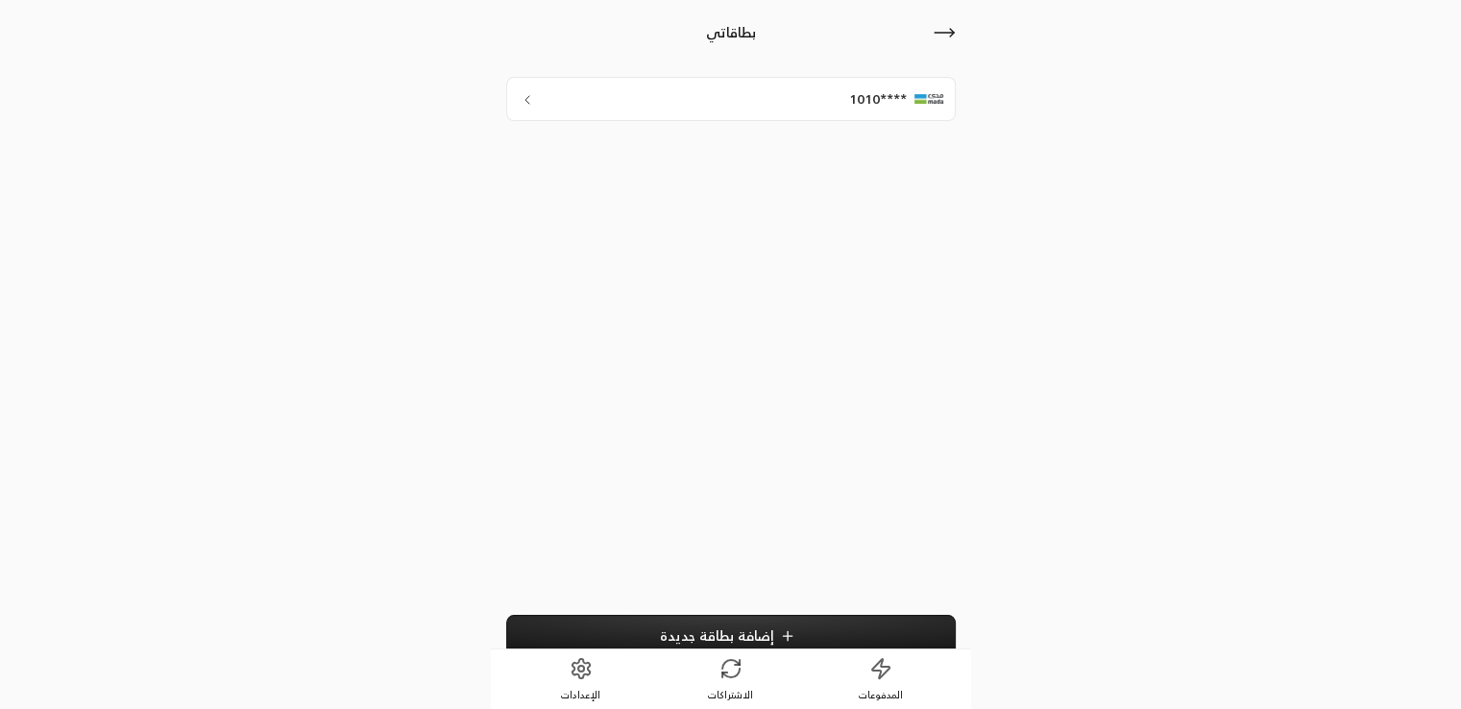
click at [780, 86] on div "****1010" at bounding box center [731, 99] width 450 height 44
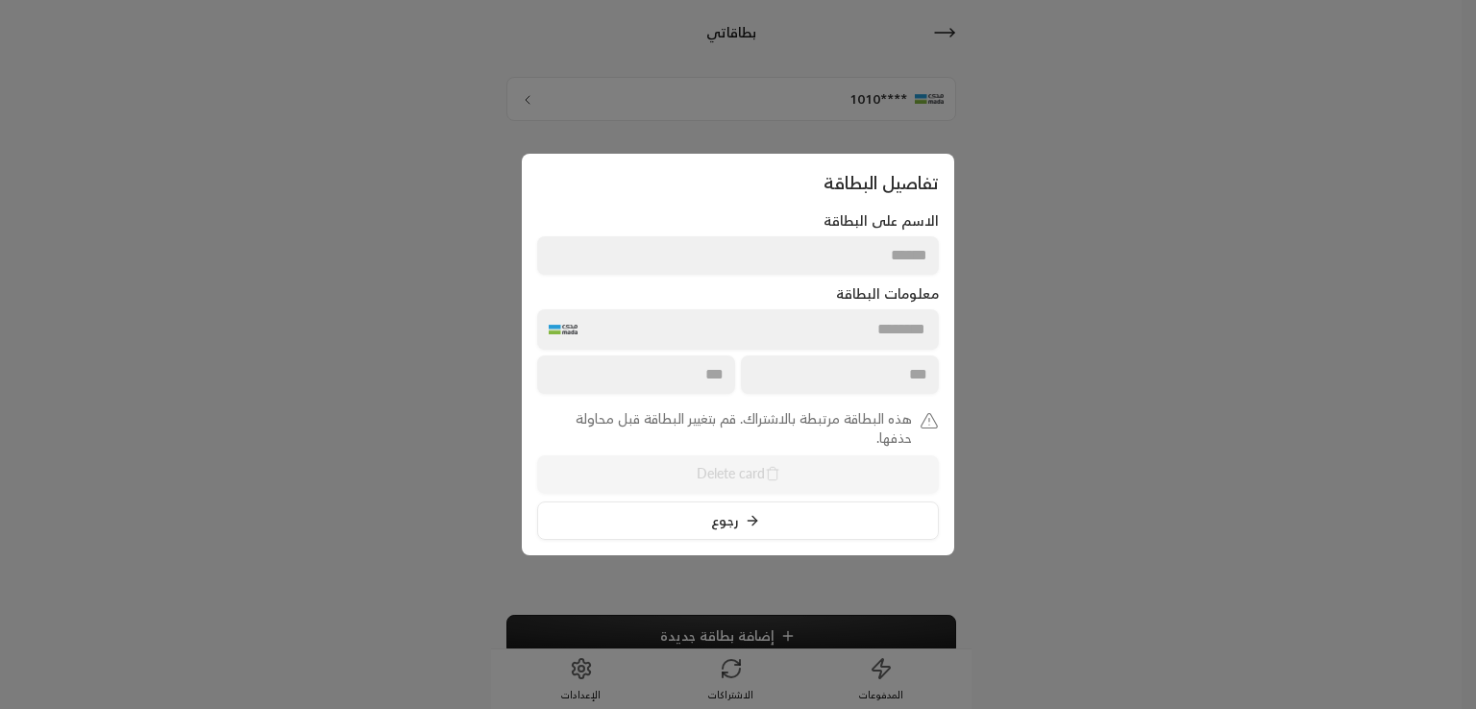
click at [1111, 258] on div at bounding box center [738, 354] width 1476 height 709
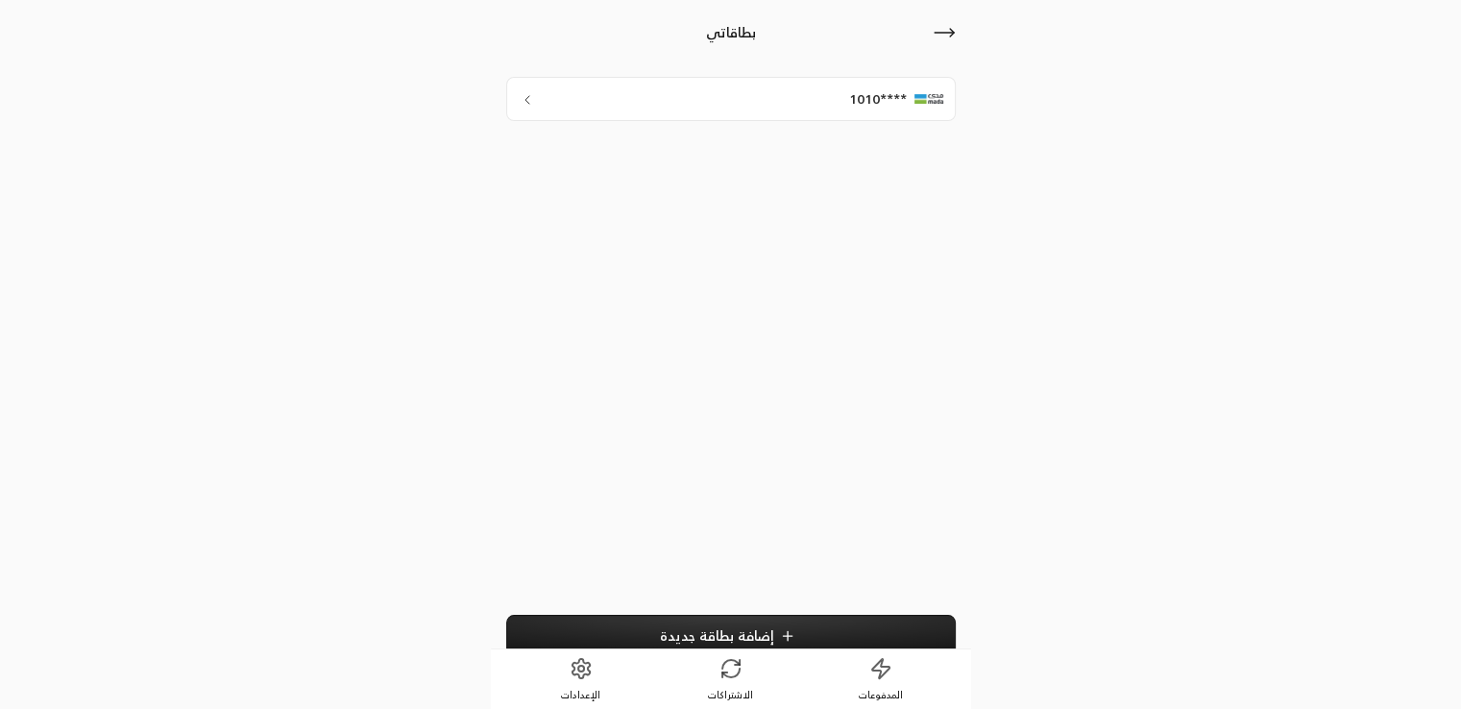
click at [953, 33] on icon at bounding box center [944, 33] width 19 height 0
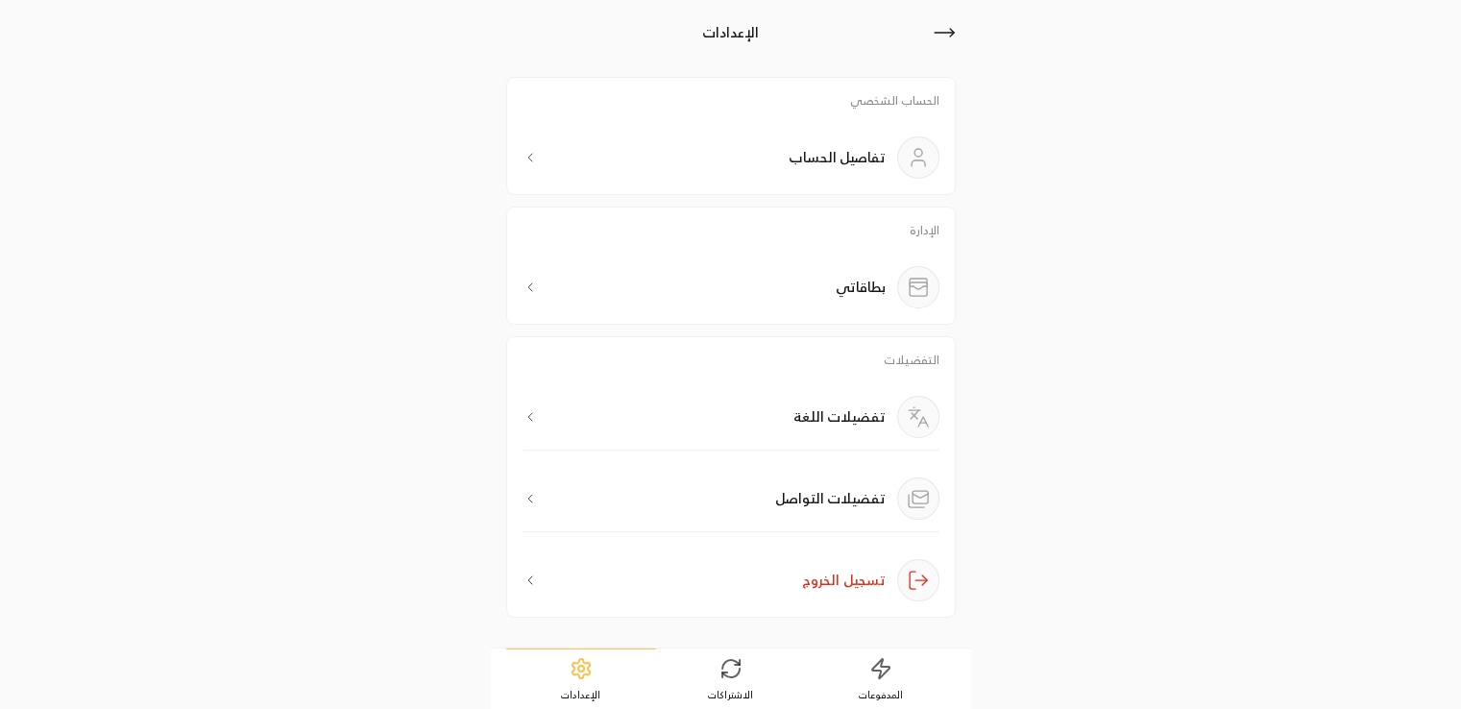
click at [751, 427] on div "تفضيلات اللغة" at bounding box center [731, 423] width 417 height 55
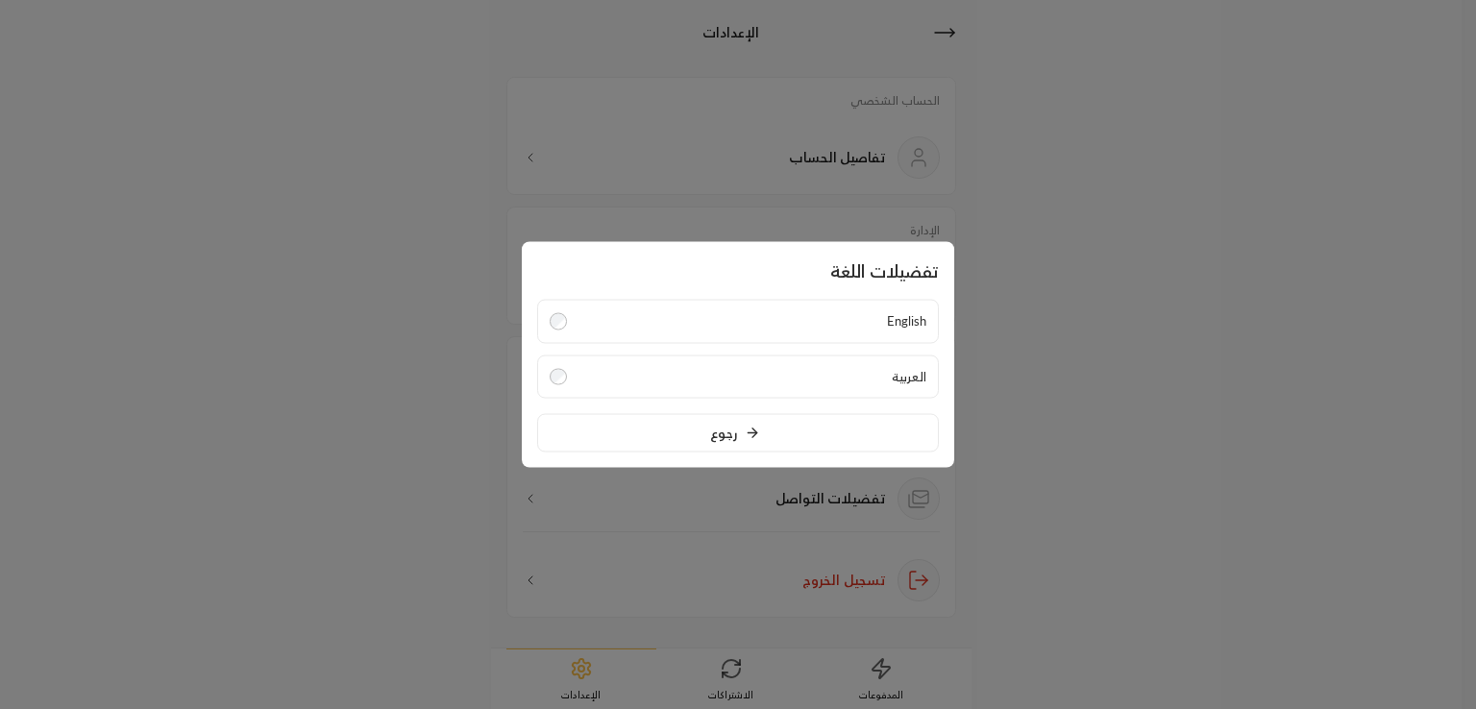
click at [874, 431] on button "رجوع" at bounding box center [738, 433] width 402 height 38
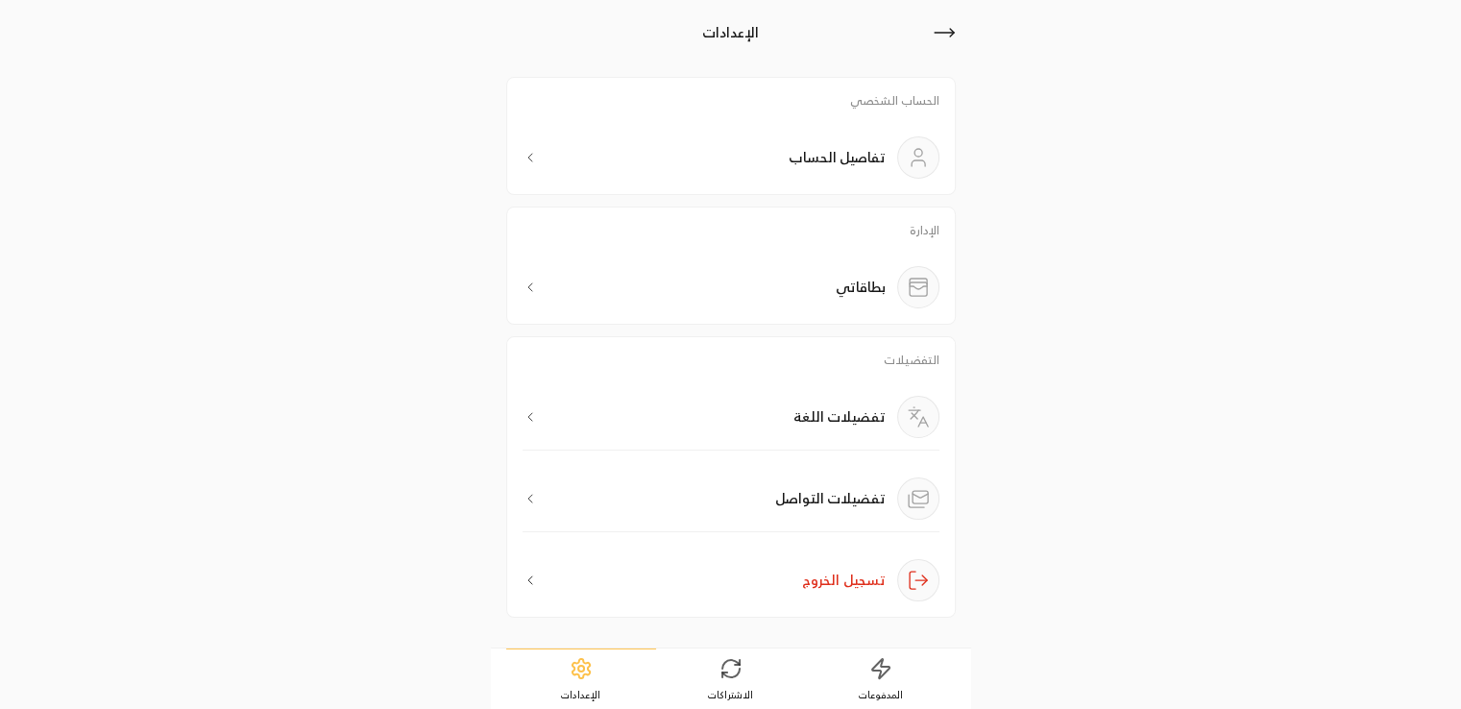
click at [782, 504] on p "تفضيلات التواصل" at bounding box center [830, 498] width 110 height 19
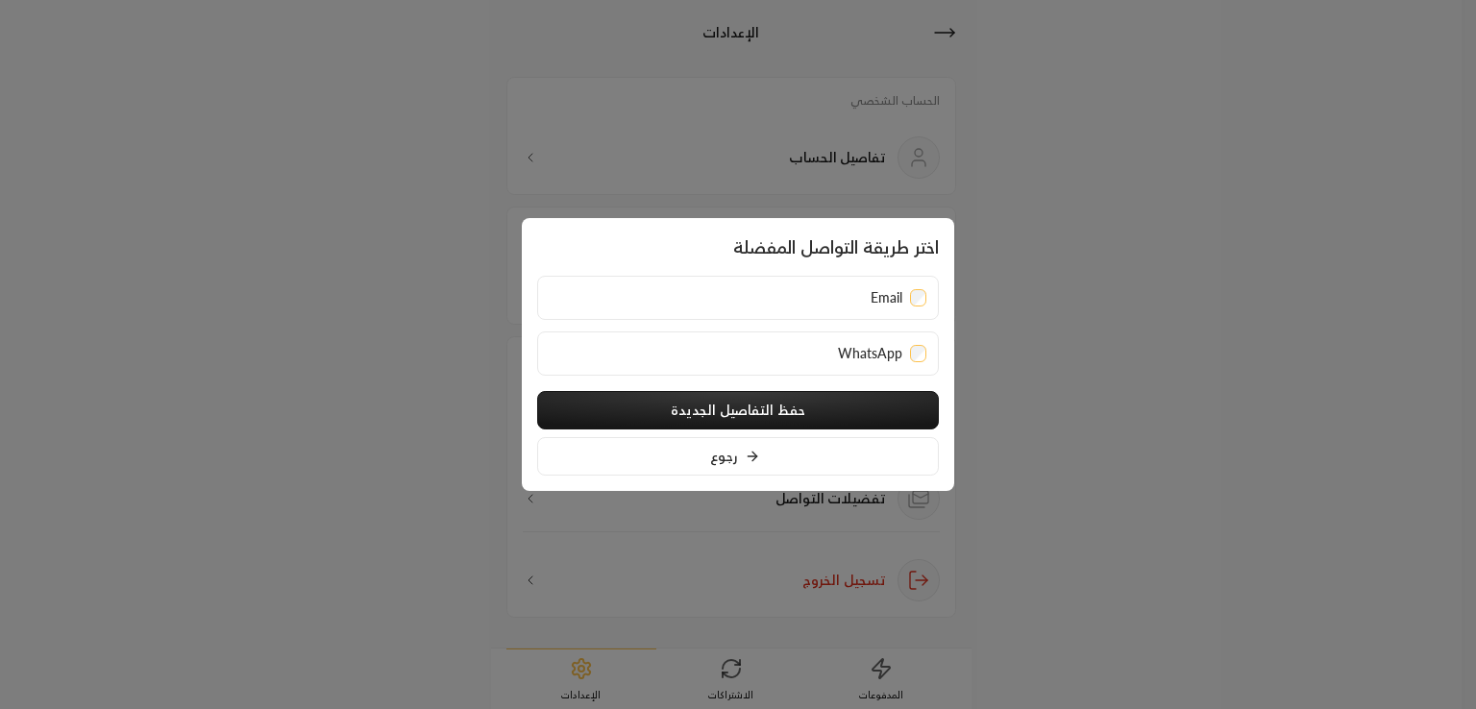
click at [749, 451] on icon at bounding box center [752, 456] width 15 height 15
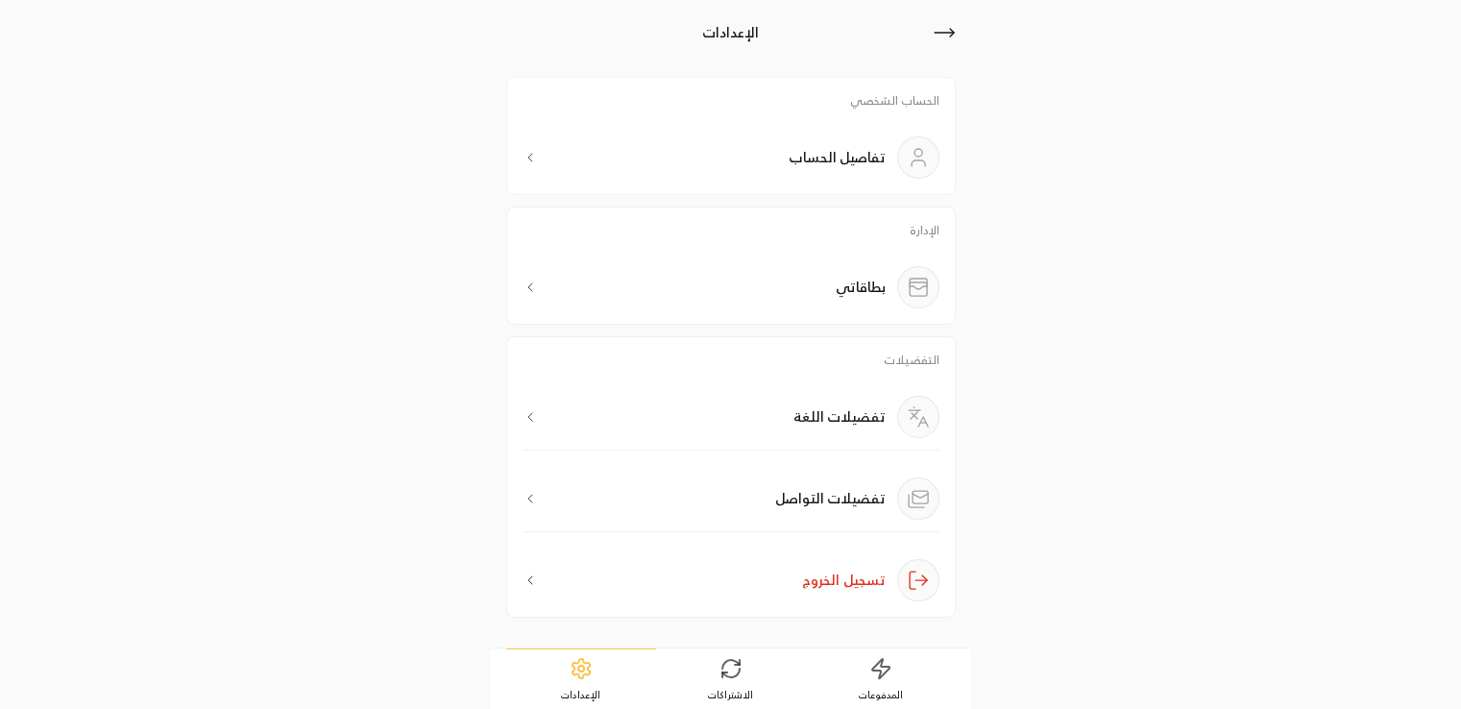
click at [882, 416] on p "تفضيلات اللغة" at bounding box center [840, 416] width 92 height 19
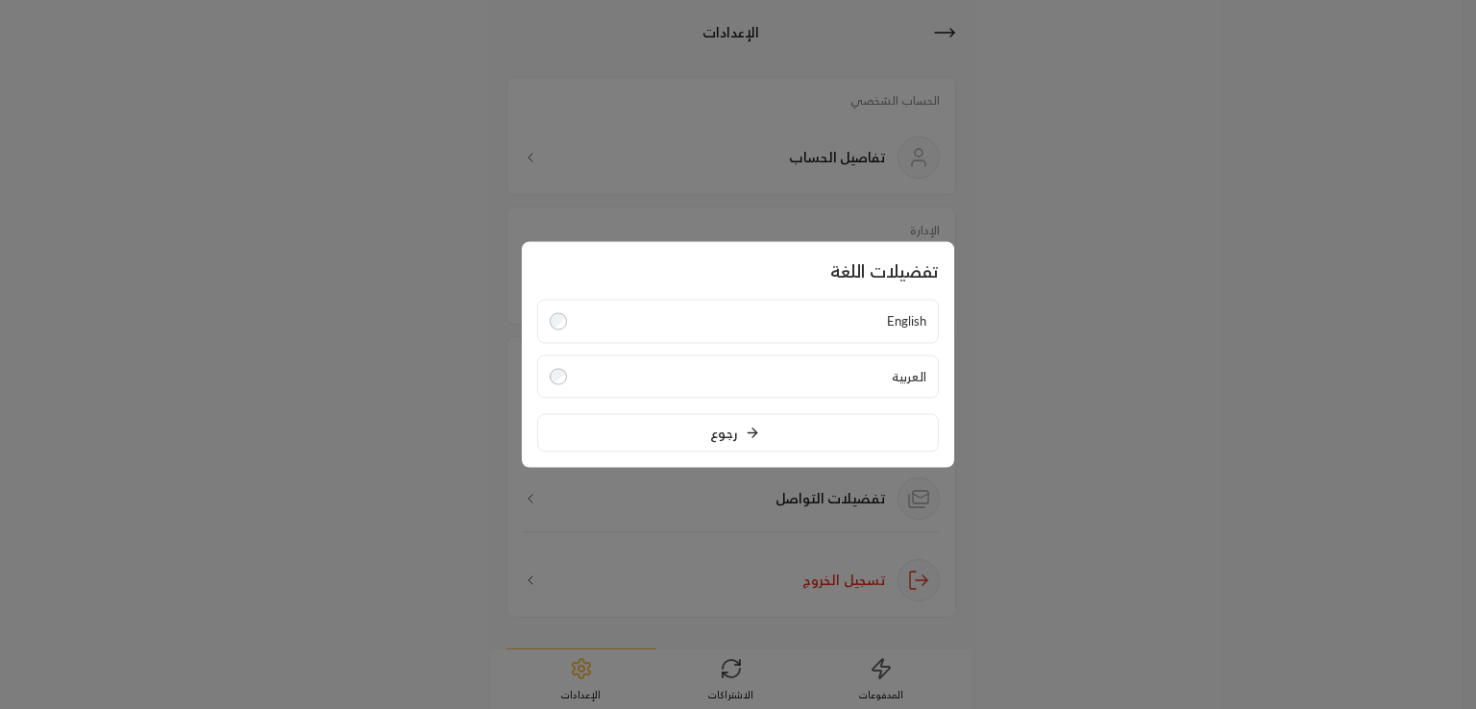
click at [883, 437] on button "رجوع" at bounding box center [738, 433] width 402 height 38
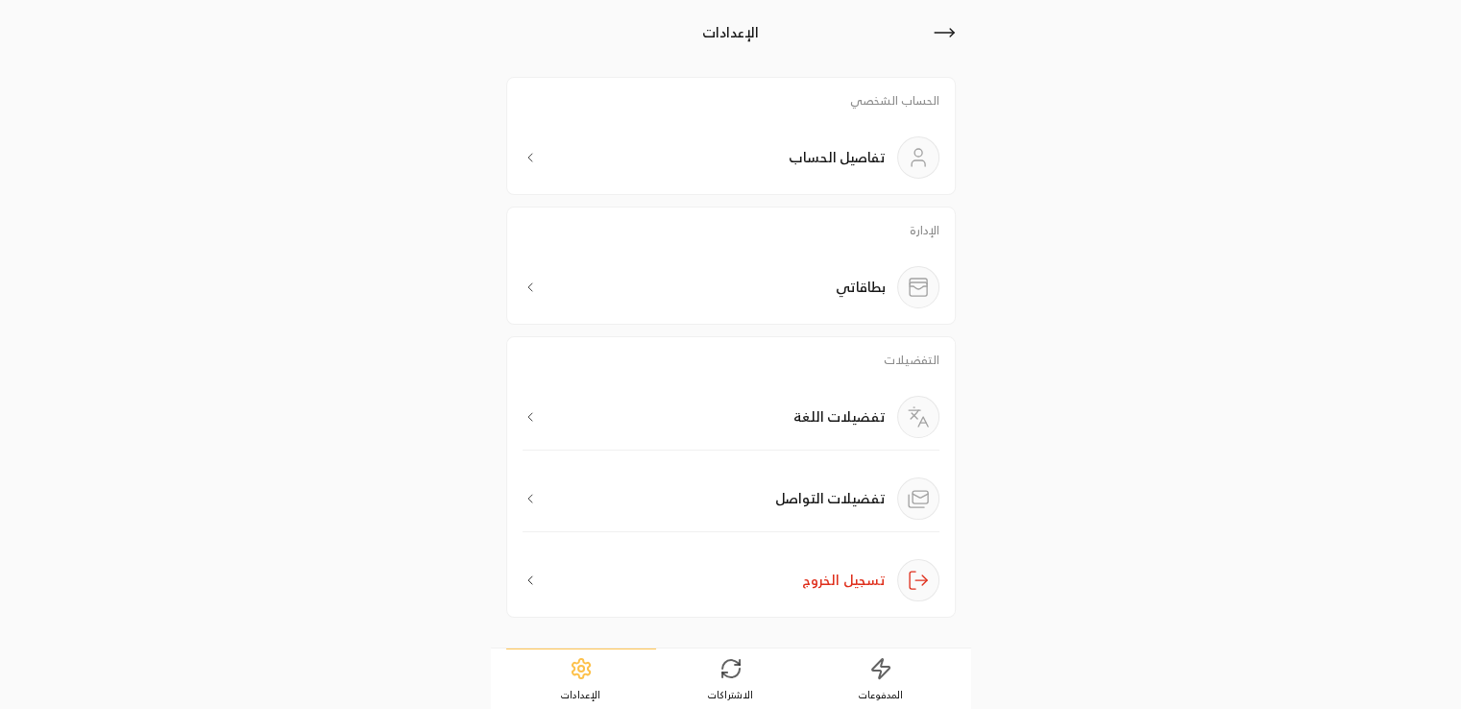
click at [1304, 299] on div "الإعدادات الحساب الشخصي تفاصيل الحساب الإدارة بطاقاتي التفضيلات تفضيلات اللغة ت…" at bounding box center [730, 354] width 1461 height 709
click at [770, 500] on div "تفضيلات التواصل" at bounding box center [731, 499] width 417 height 66
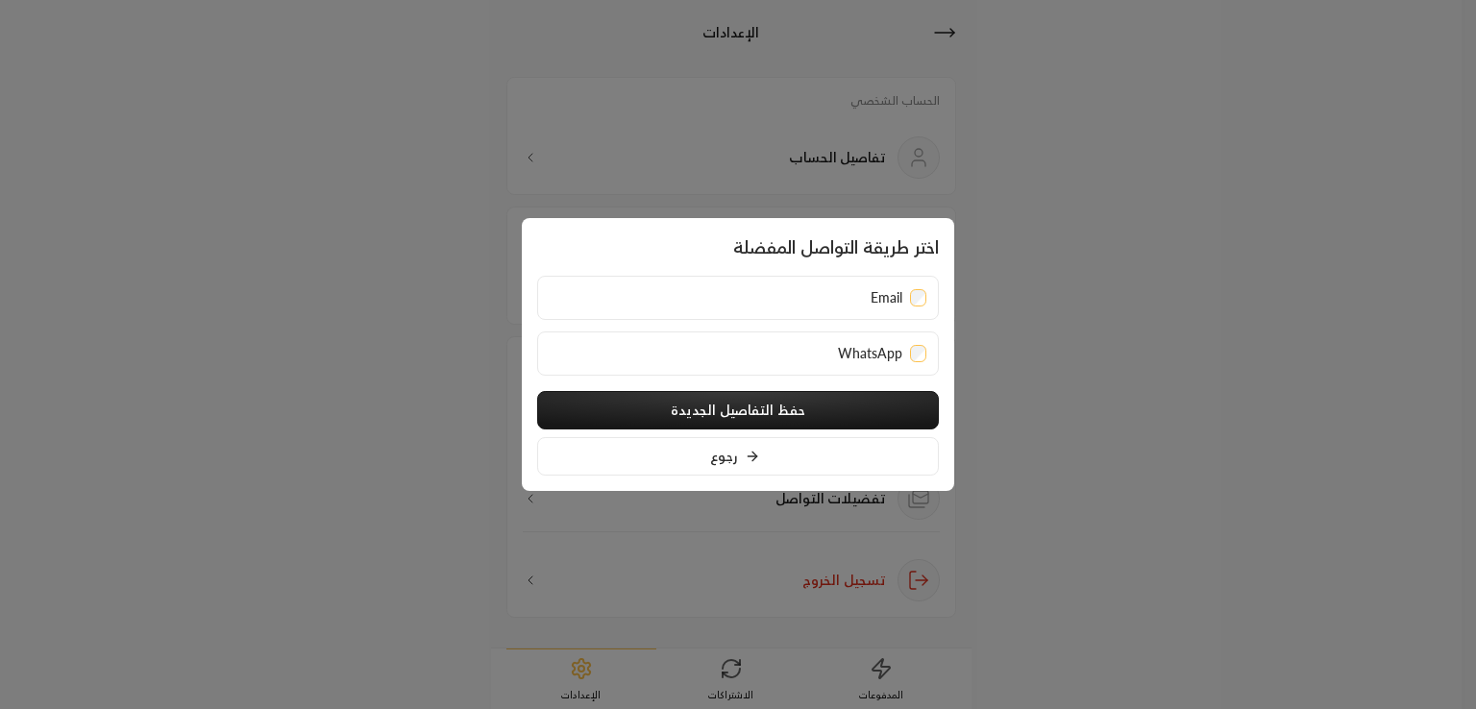
click at [1390, 415] on div at bounding box center [738, 354] width 1476 height 709
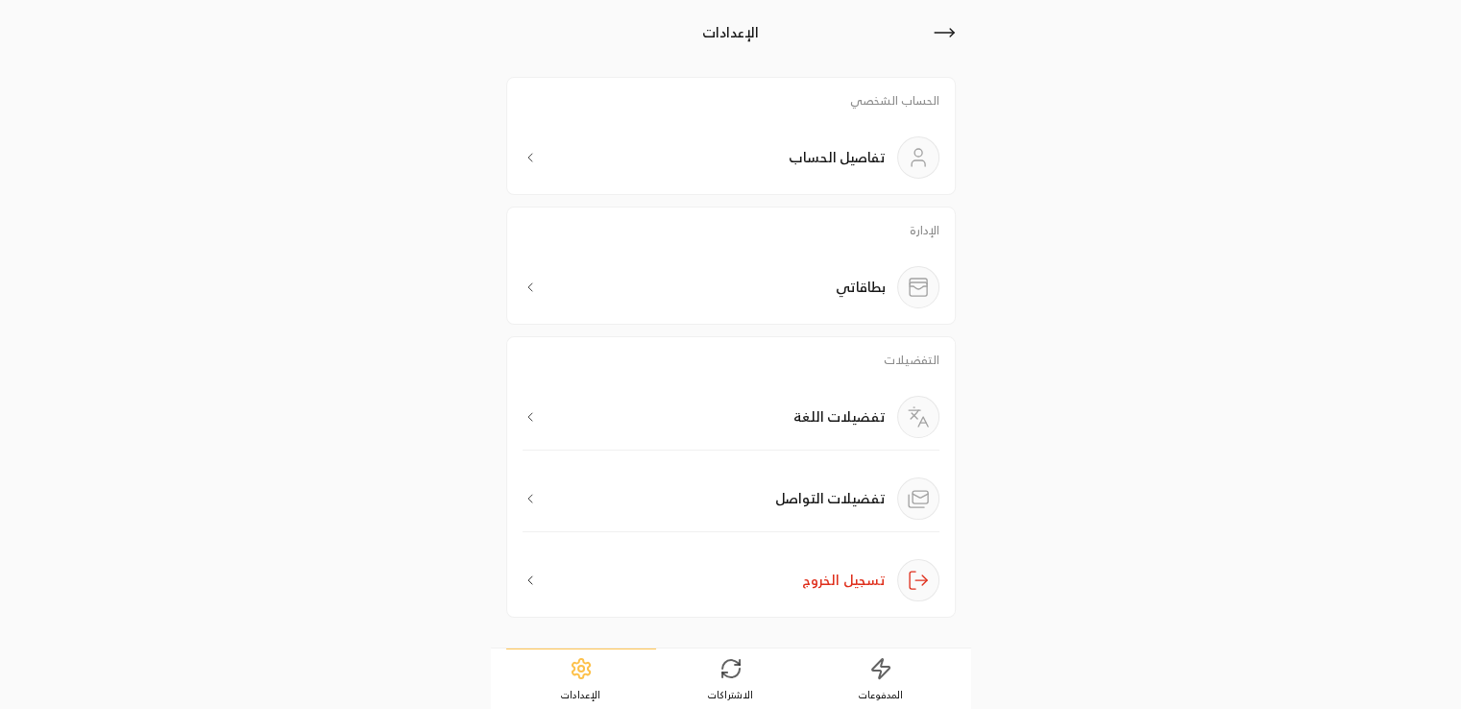
click at [521, 579] on div "التفضيلات تفضيلات اللغة تفضيلات التواصل تسجيل الخروج" at bounding box center [731, 477] width 450 height 282
click at [528, 577] on icon "button" at bounding box center [530, 580] width 4 height 8
